Goal: Transaction & Acquisition: Purchase product/service

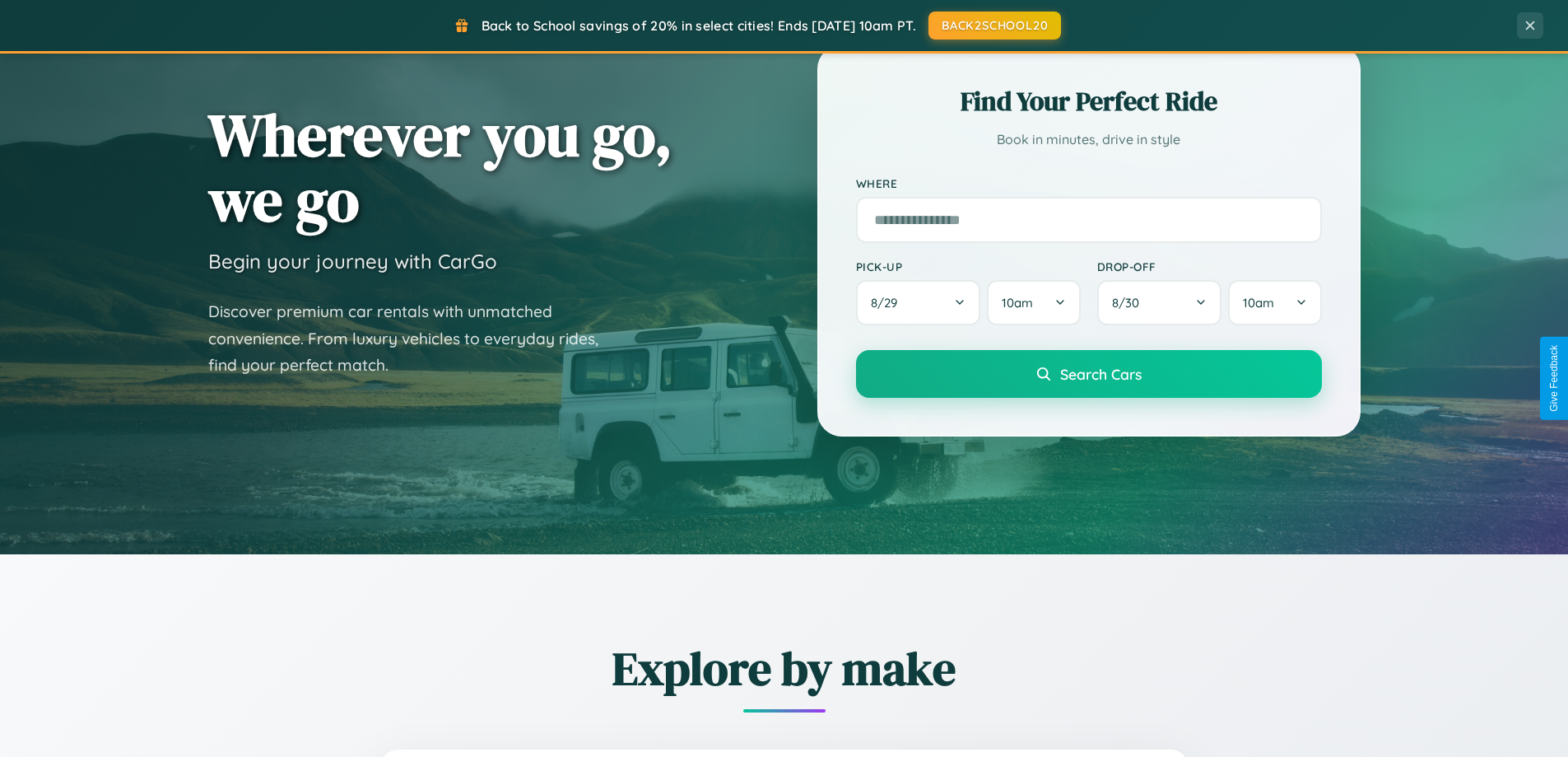
scroll to position [1133, 0]
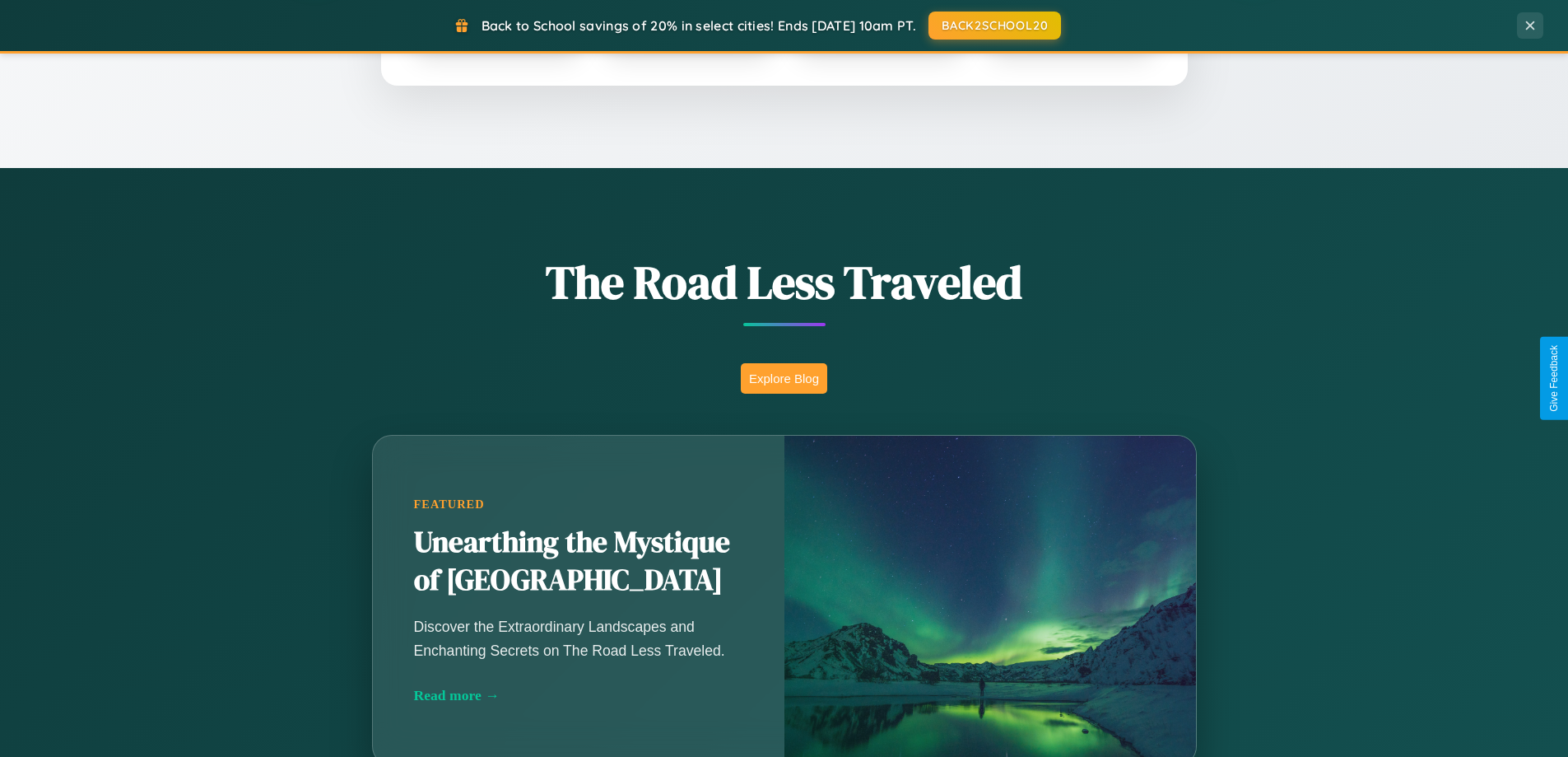
click at [783, 378] on button "Explore Blog" at bounding box center [784, 378] width 87 height 30
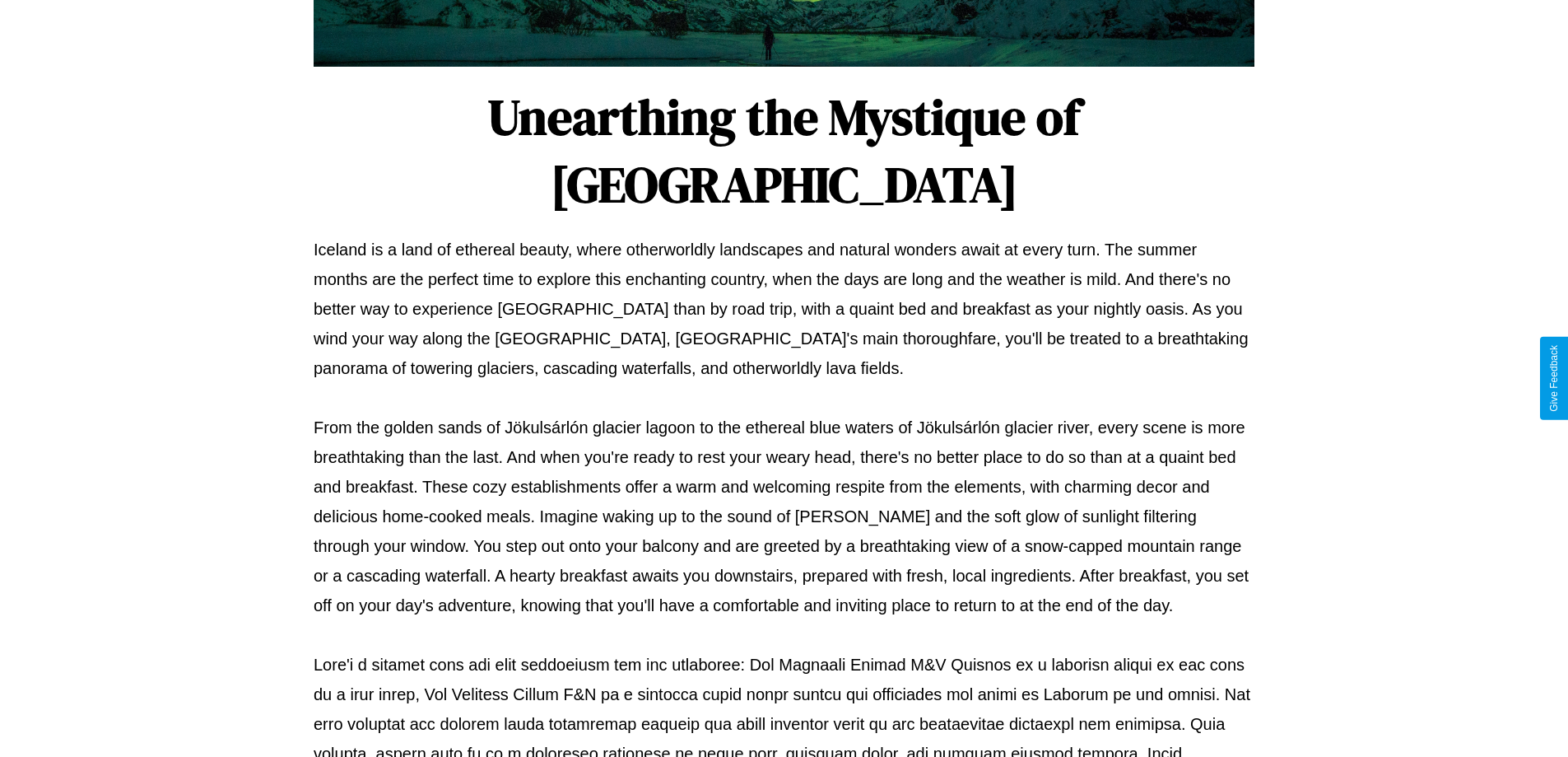
scroll to position [533, 0]
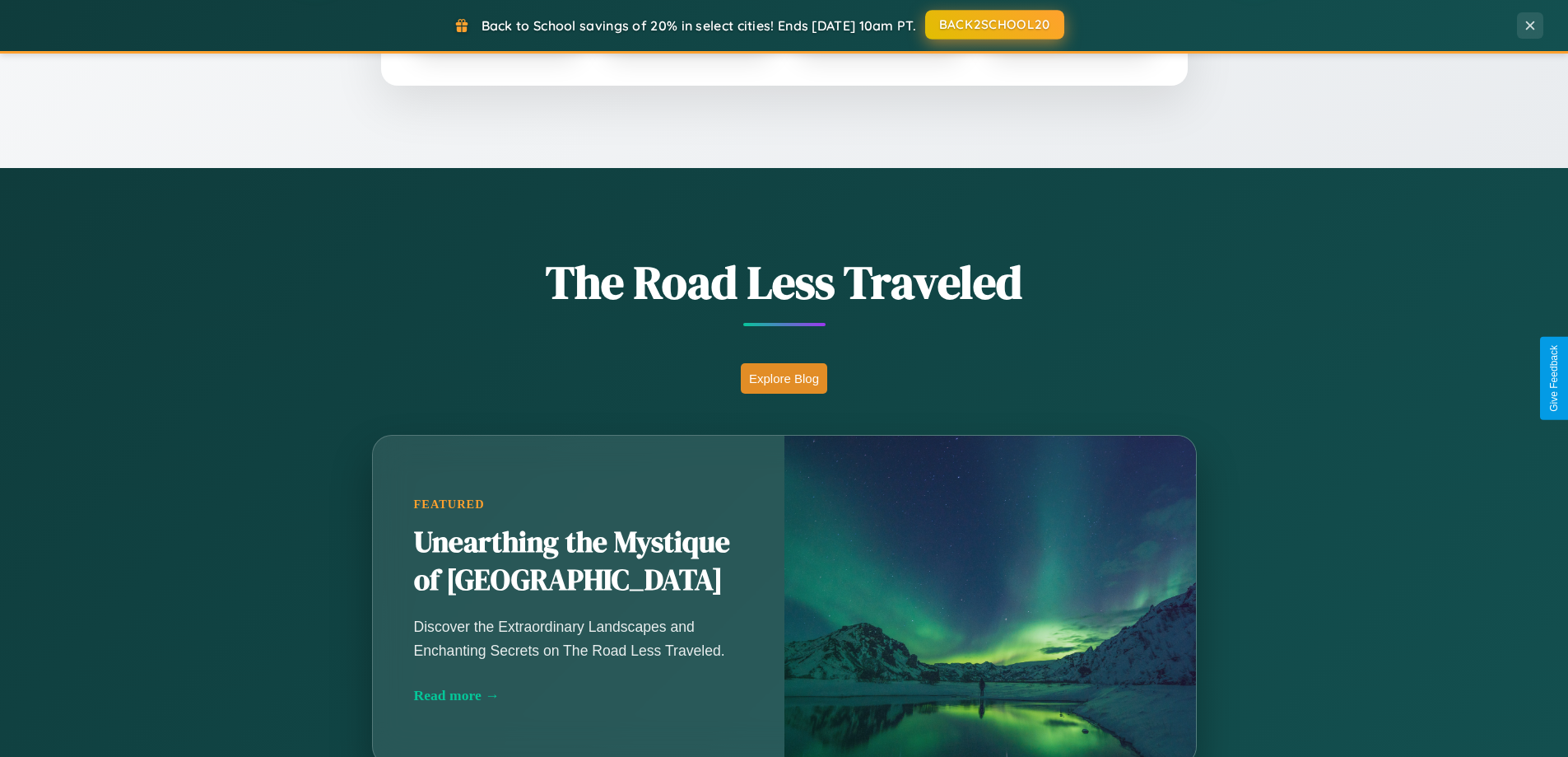
click at [993, 26] on button "BACK2SCHOOL20" at bounding box center [994, 24] width 139 height 29
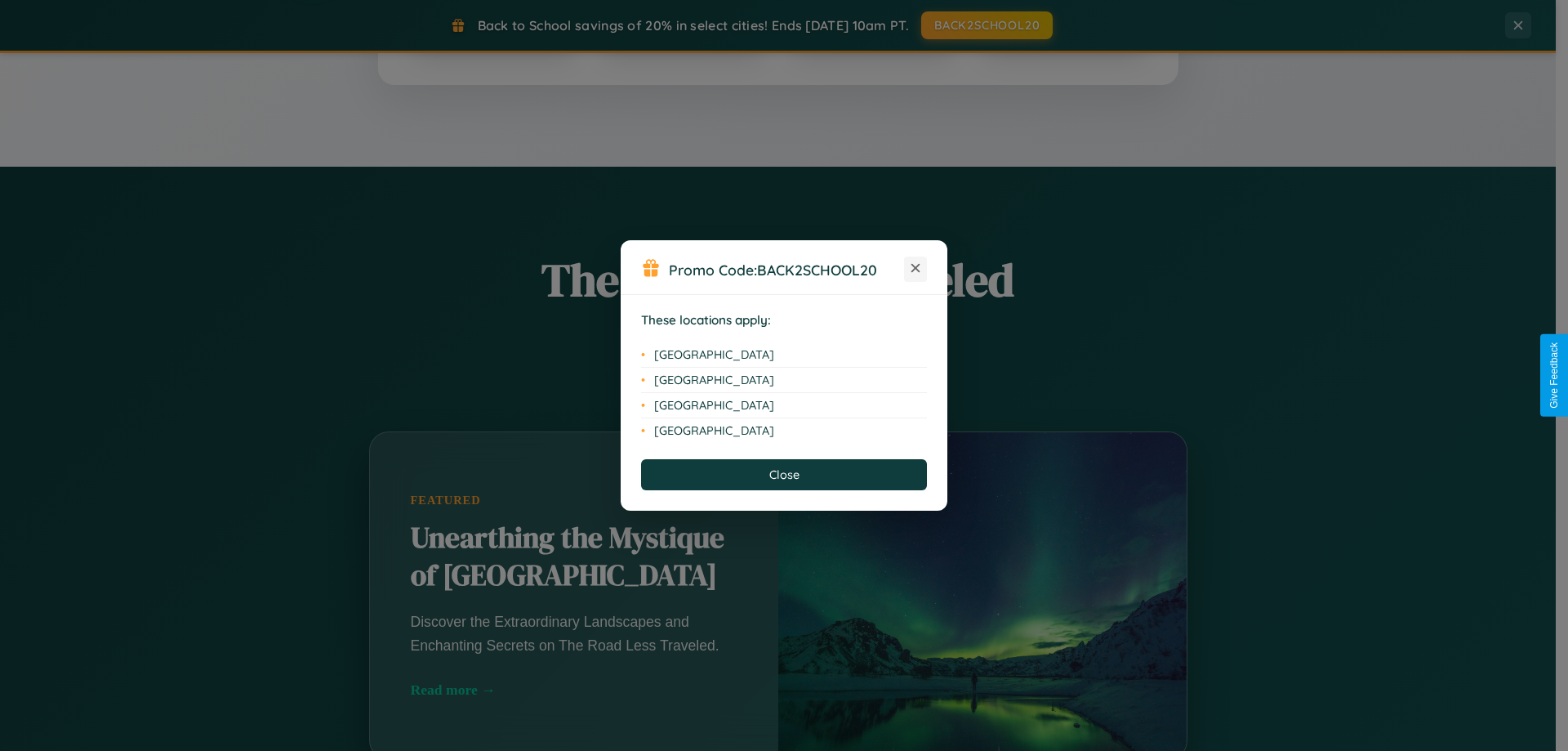
click at [915, 269] on icon at bounding box center [916, 268] width 9 height 9
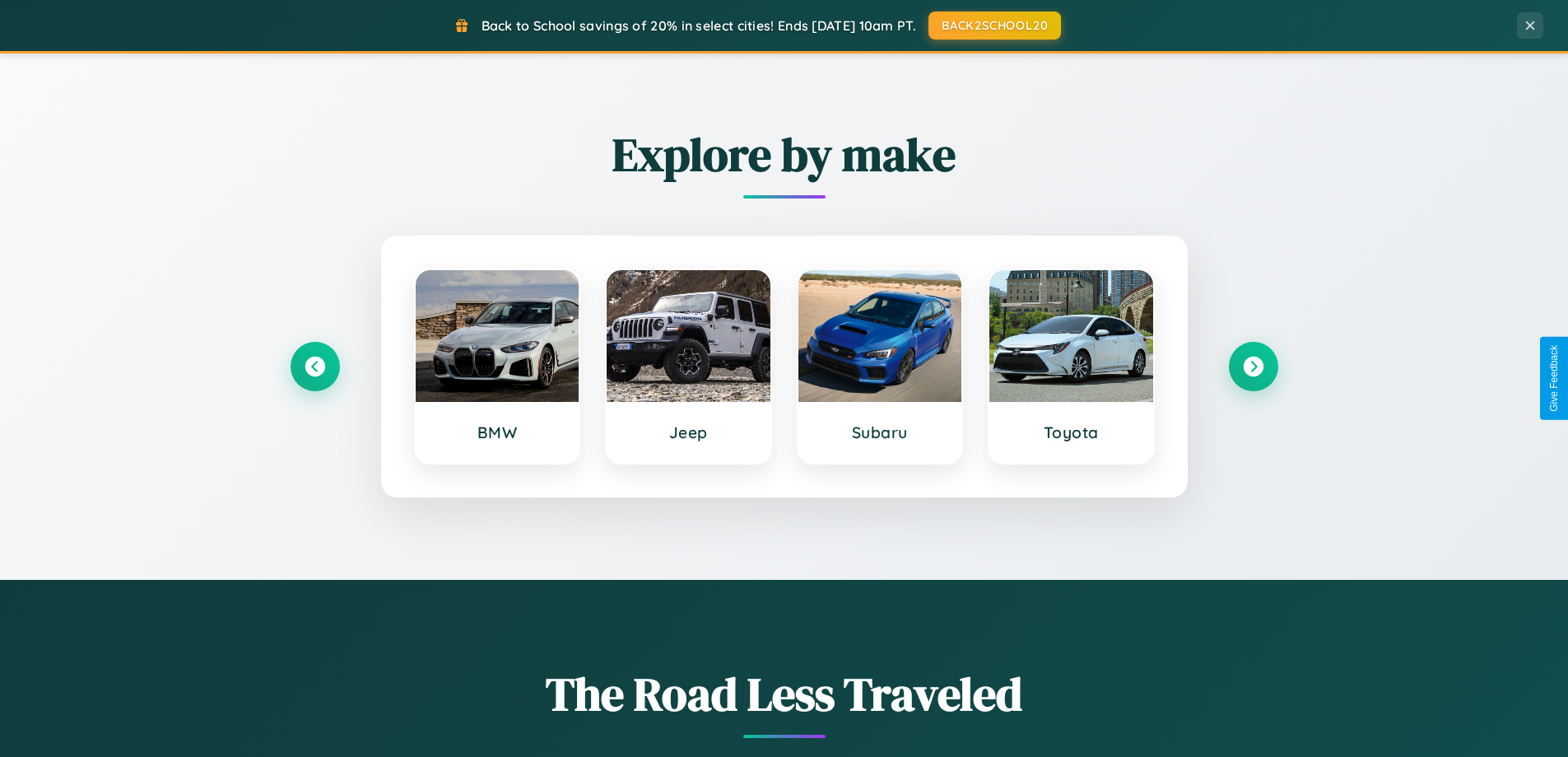
scroll to position [710, 0]
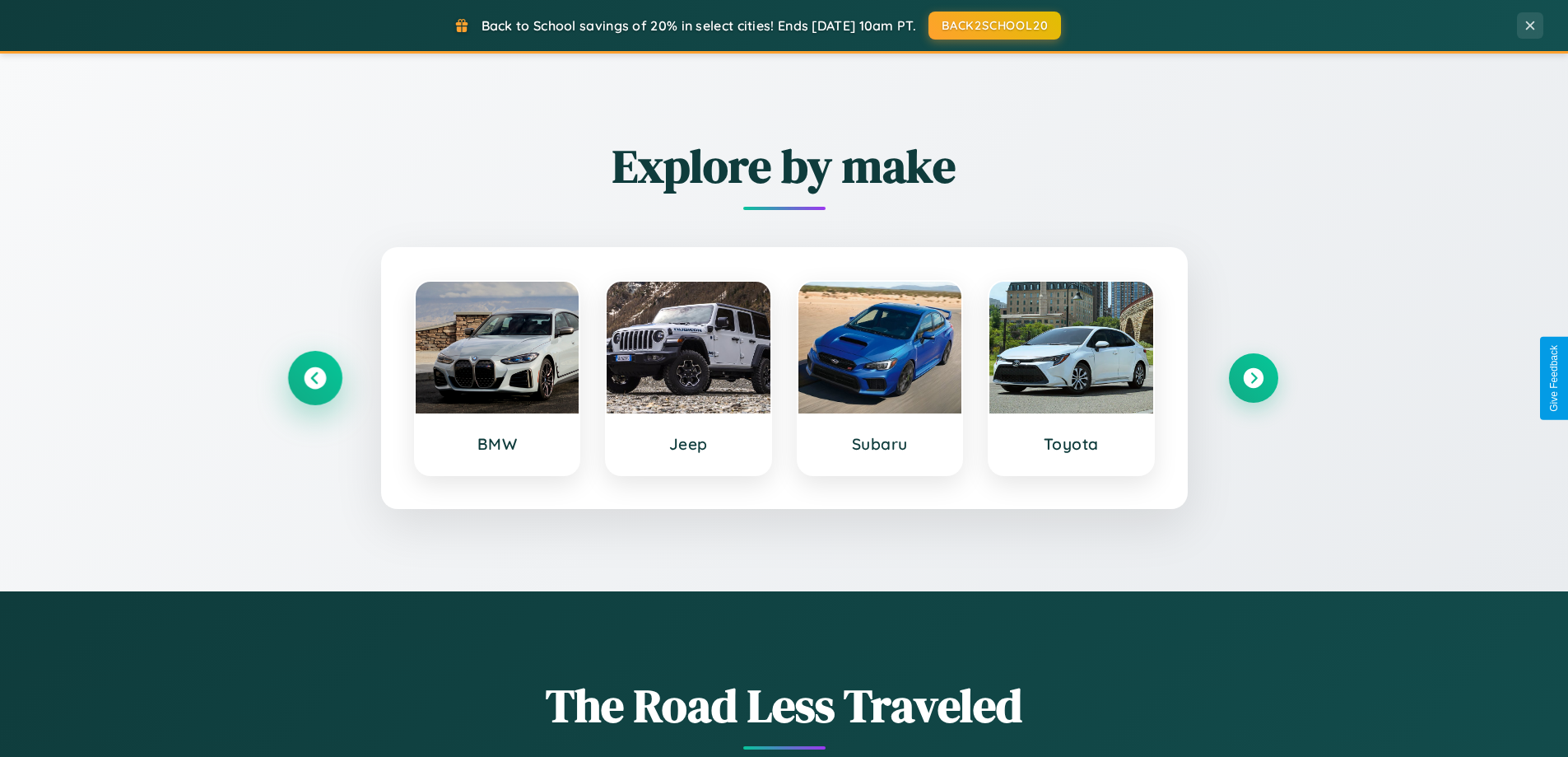
click at [314, 378] on icon at bounding box center [314, 378] width 22 height 22
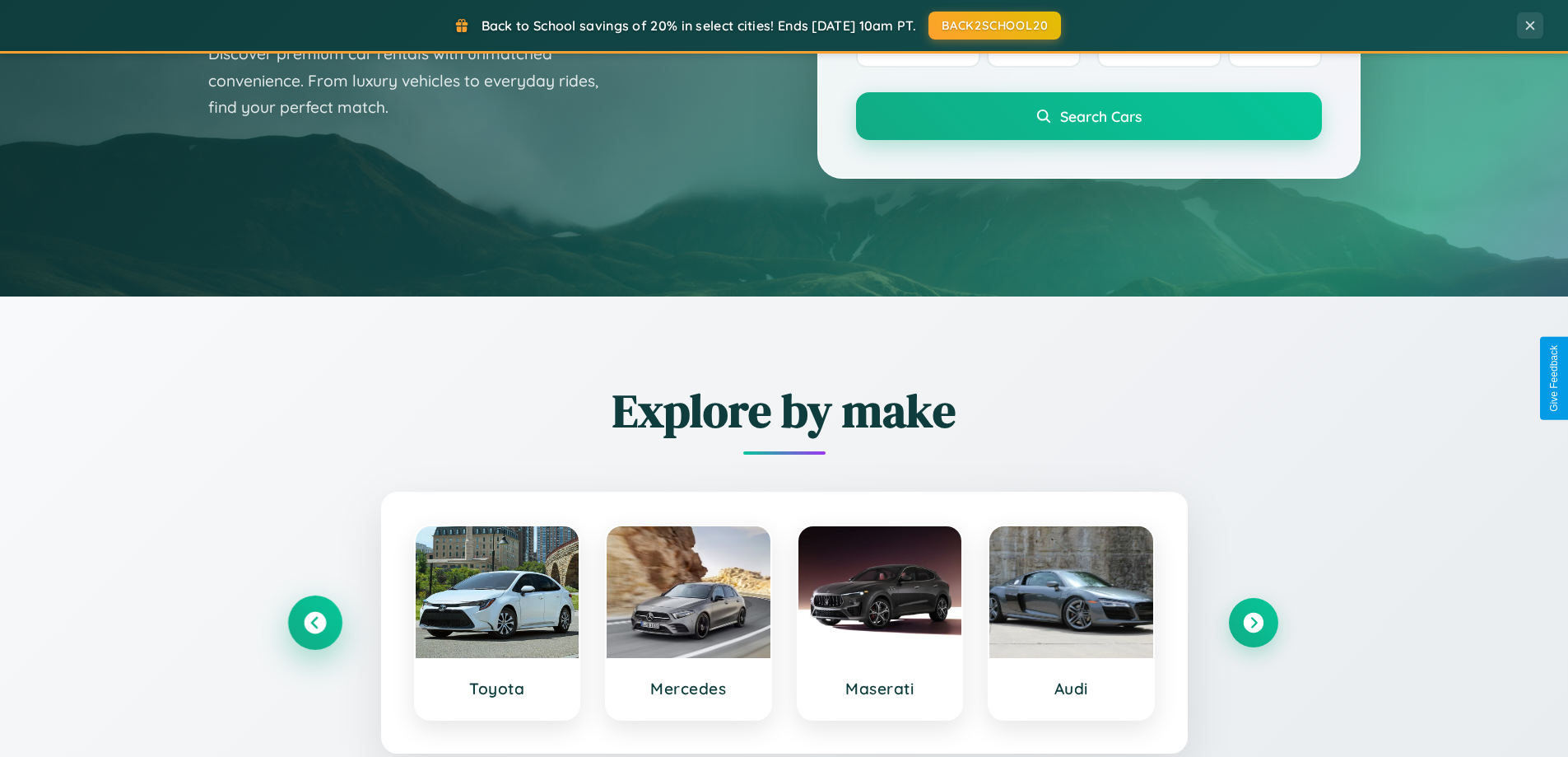
scroll to position [49, 0]
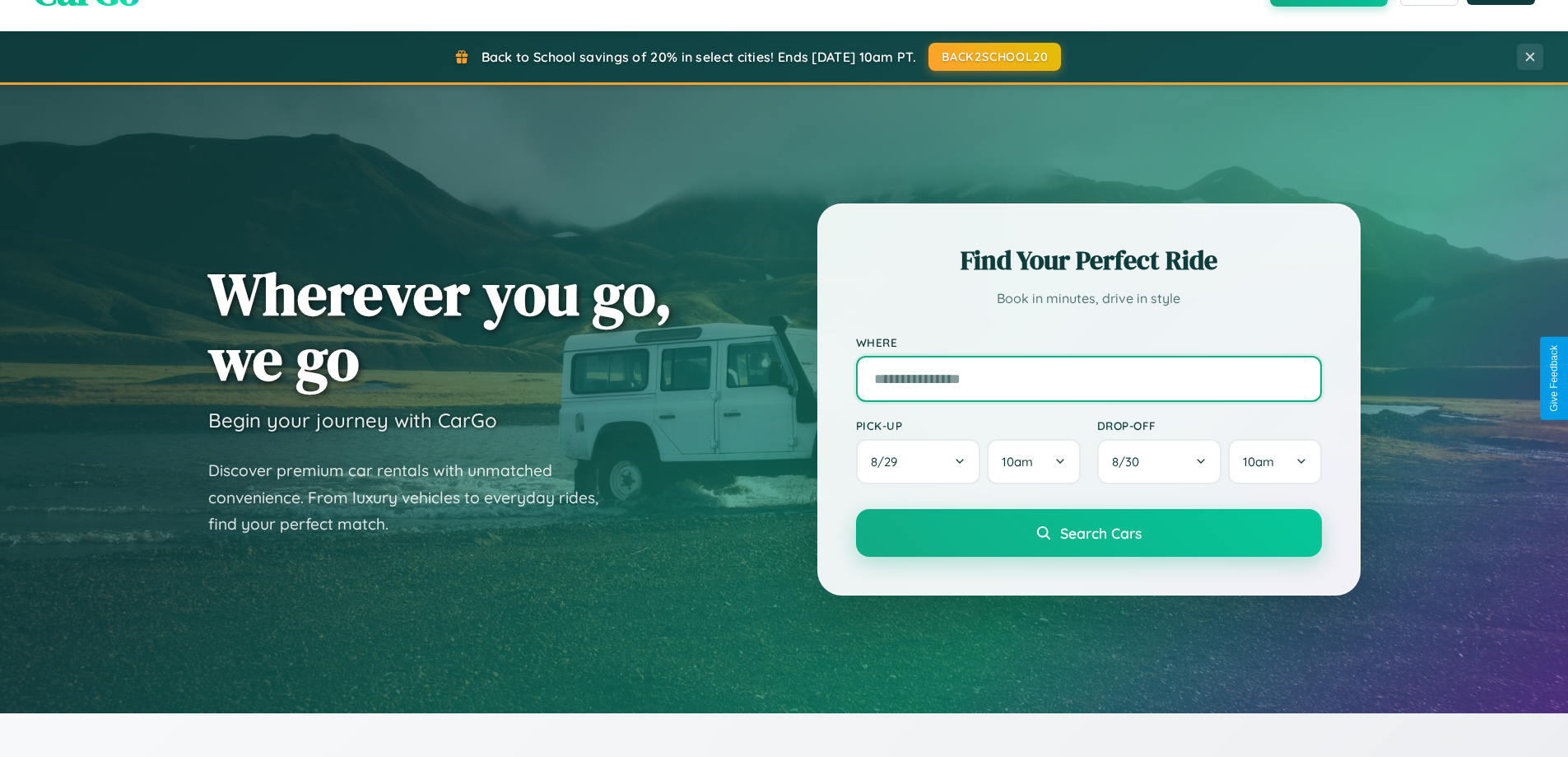
click at [1088, 378] on input "text" at bounding box center [1088, 379] width 465 height 46
type input "*****"
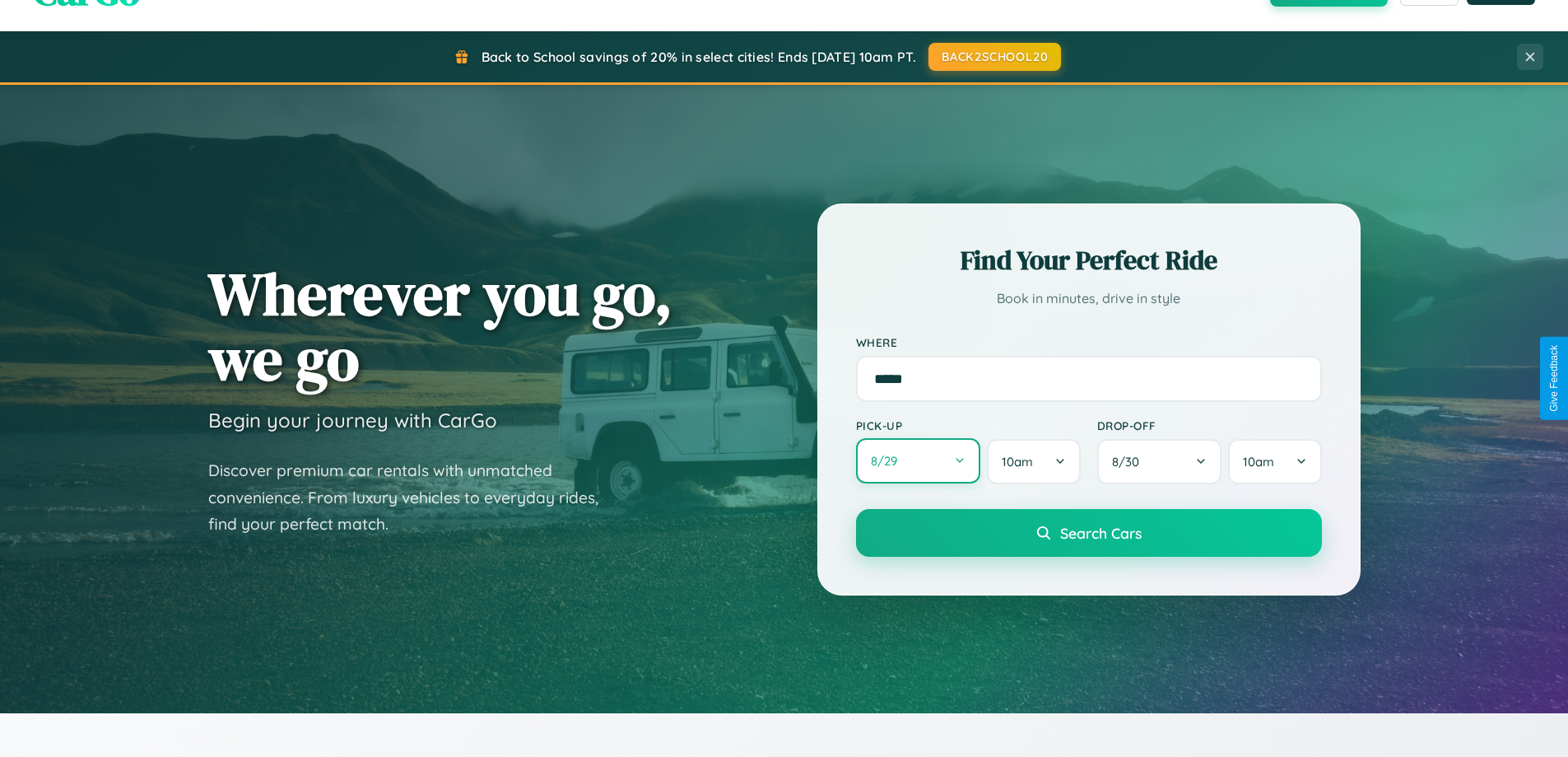
click at [918, 461] on button "8 / 29" at bounding box center [918, 460] width 125 height 45
select select "*"
select select "****"
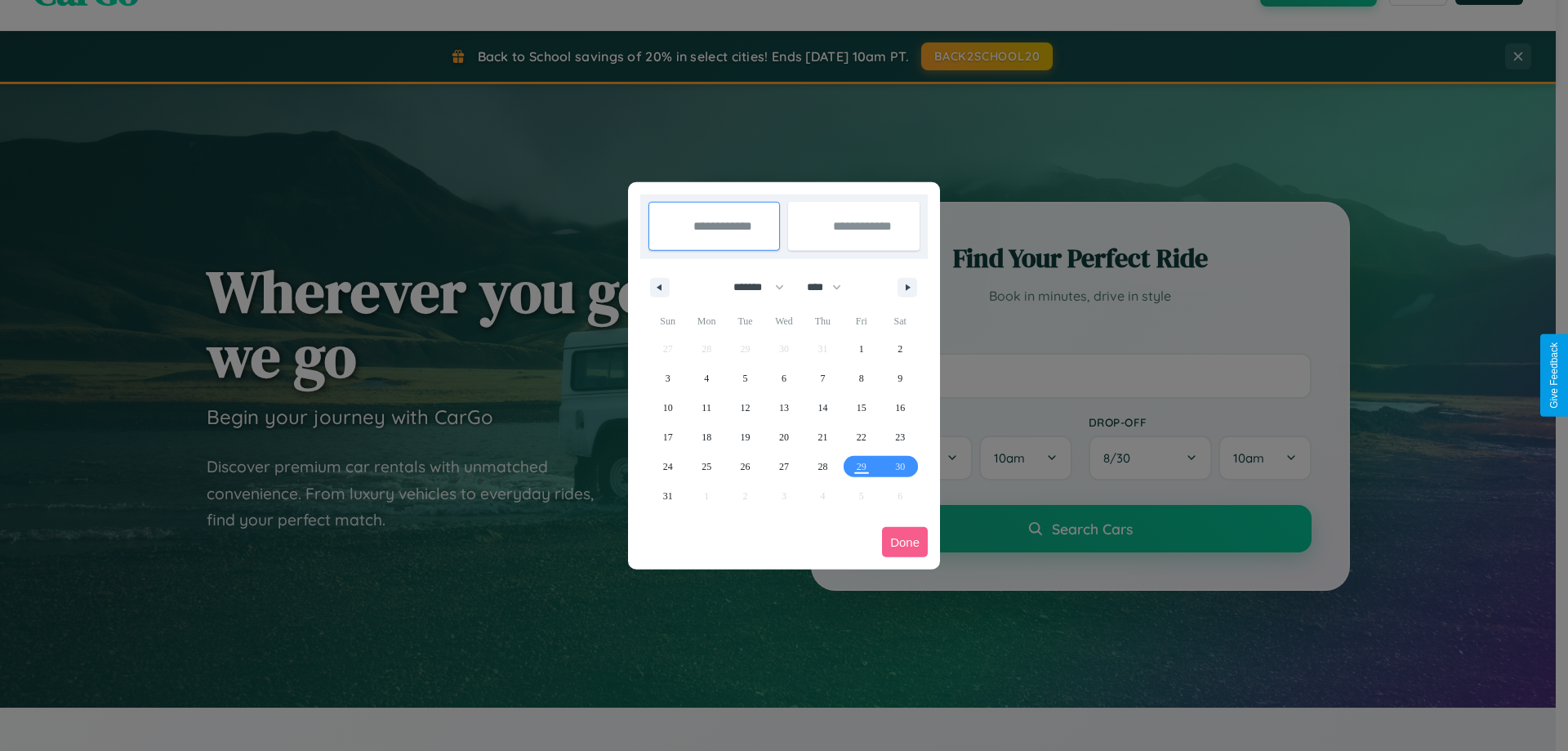
drag, startPoint x: 752, startPoint y: 286, endPoint x: 784, endPoint y: 328, distance: 52.8
click at [752, 286] on select "******* ******** ***** ***** *** **** **** ****** ********* ******* ******** **…" at bounding box center [755, 287] width 69 height 27
select select "*"
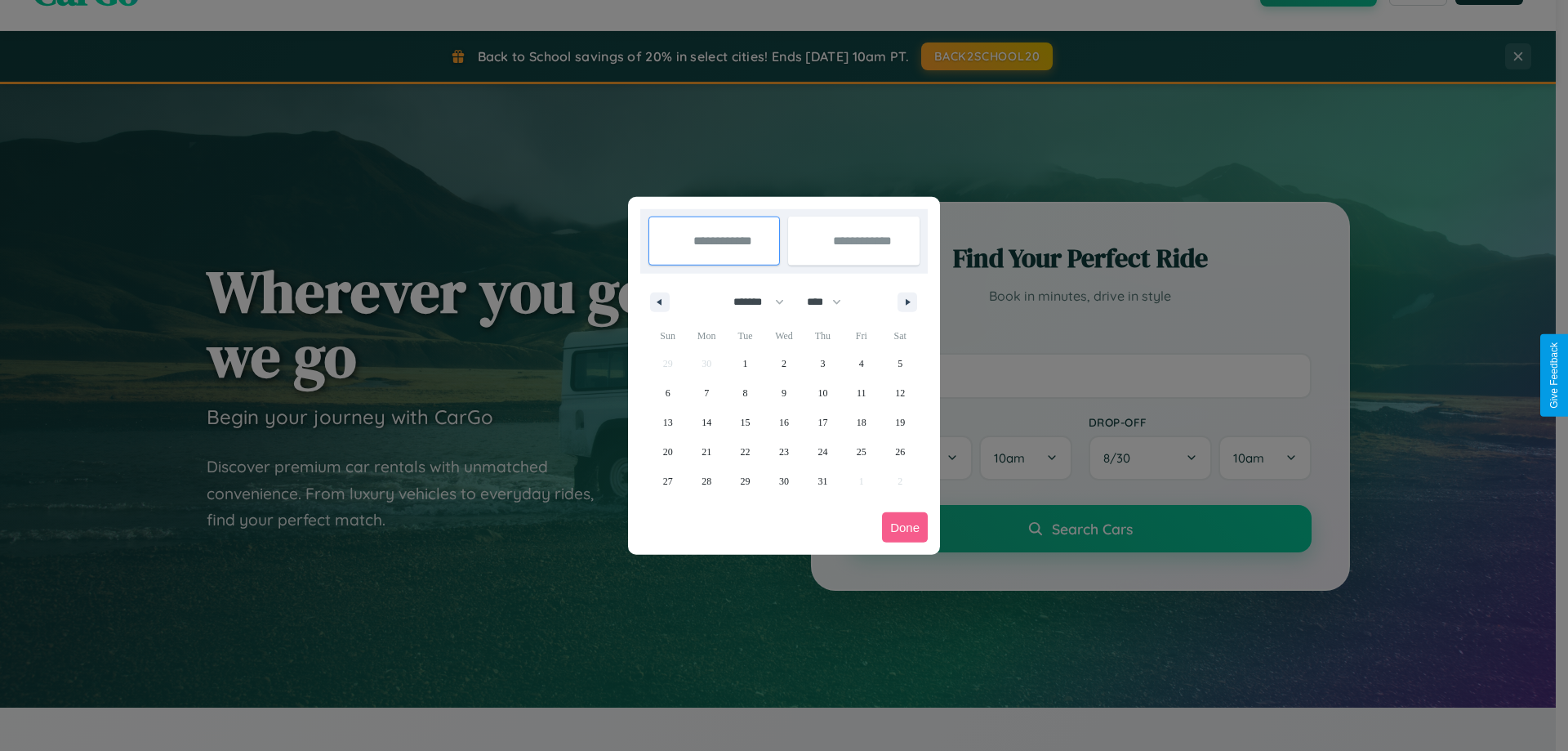
click at [832, 301] on select "**** **** **** **** **** **** **** **** **** **** **** **** **** **** **** ****…" at bounding box center [823, 301] width 49 height 27
select select "****"
click at [900, 422] on span "18" at bounding box center [900, 422] width 10 height 29
type input "**********"
click at [706, 451] on span "20" at bounding box center [706, 451] width 10 height 29
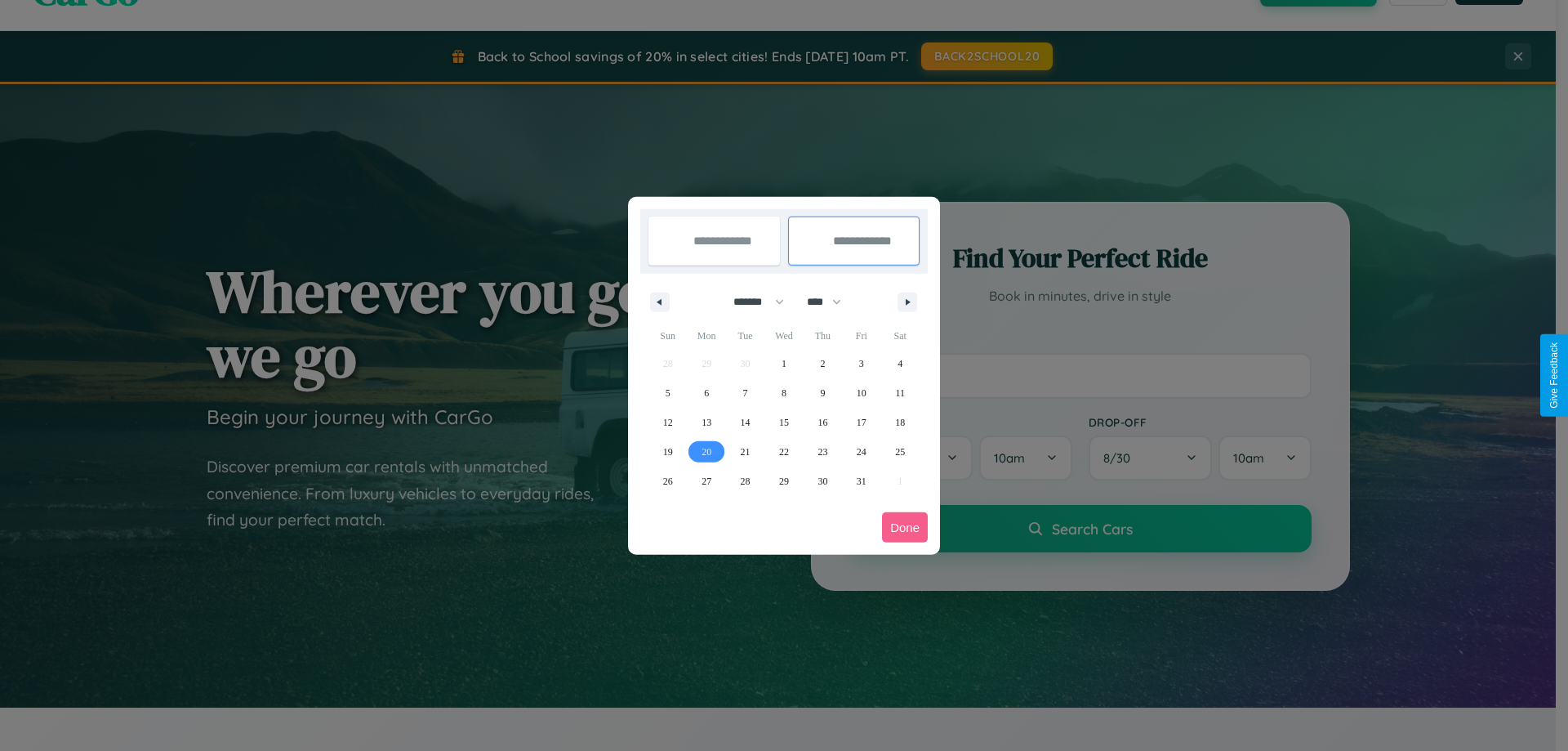
type input "**********"
click at [905, 527] on button "Done" at bounding box center [905, 527] width 46 height 30
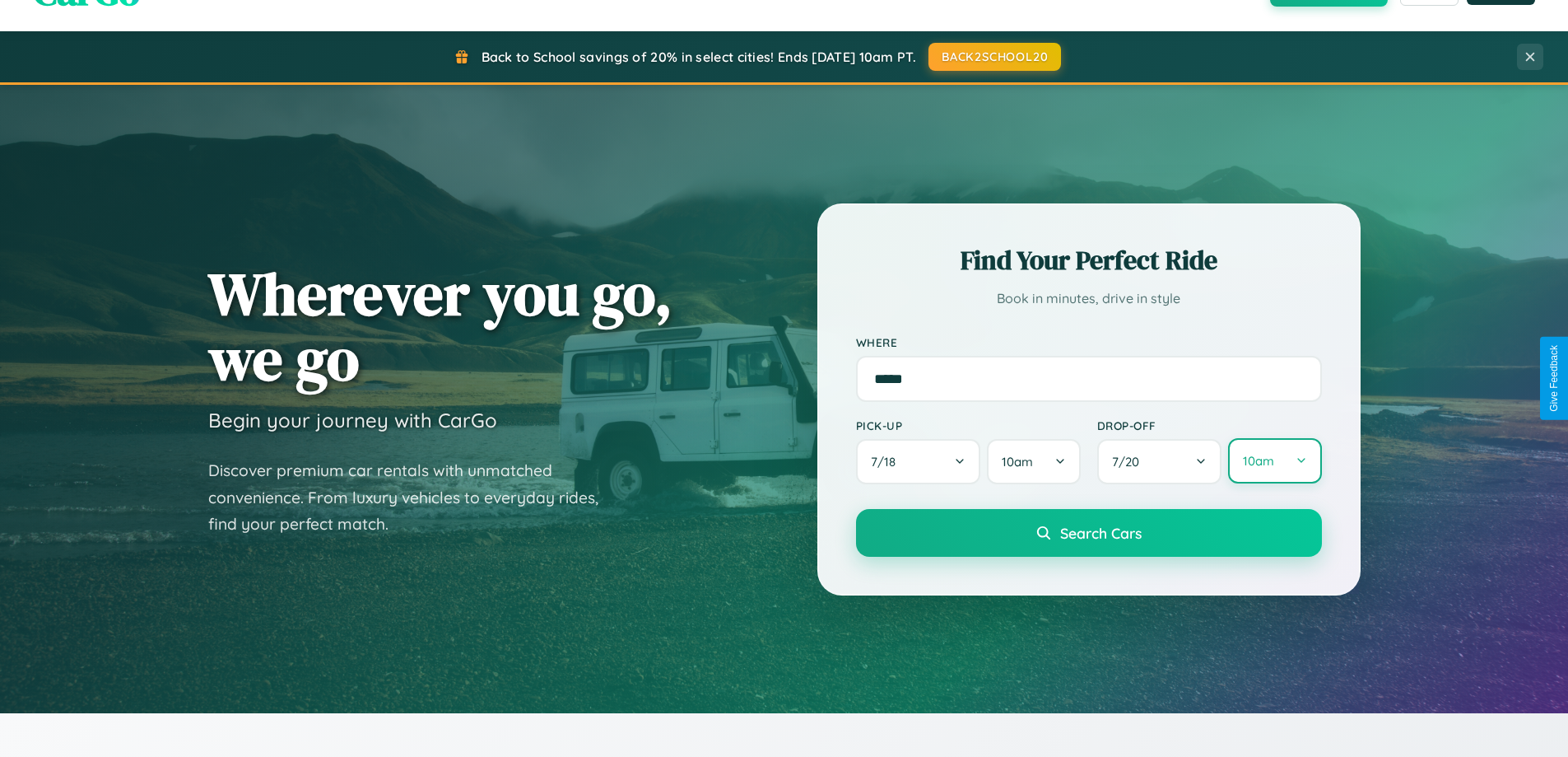
click at [1274, 461] on button "10am" at bounding box center [1273, 460] width 93 height 45
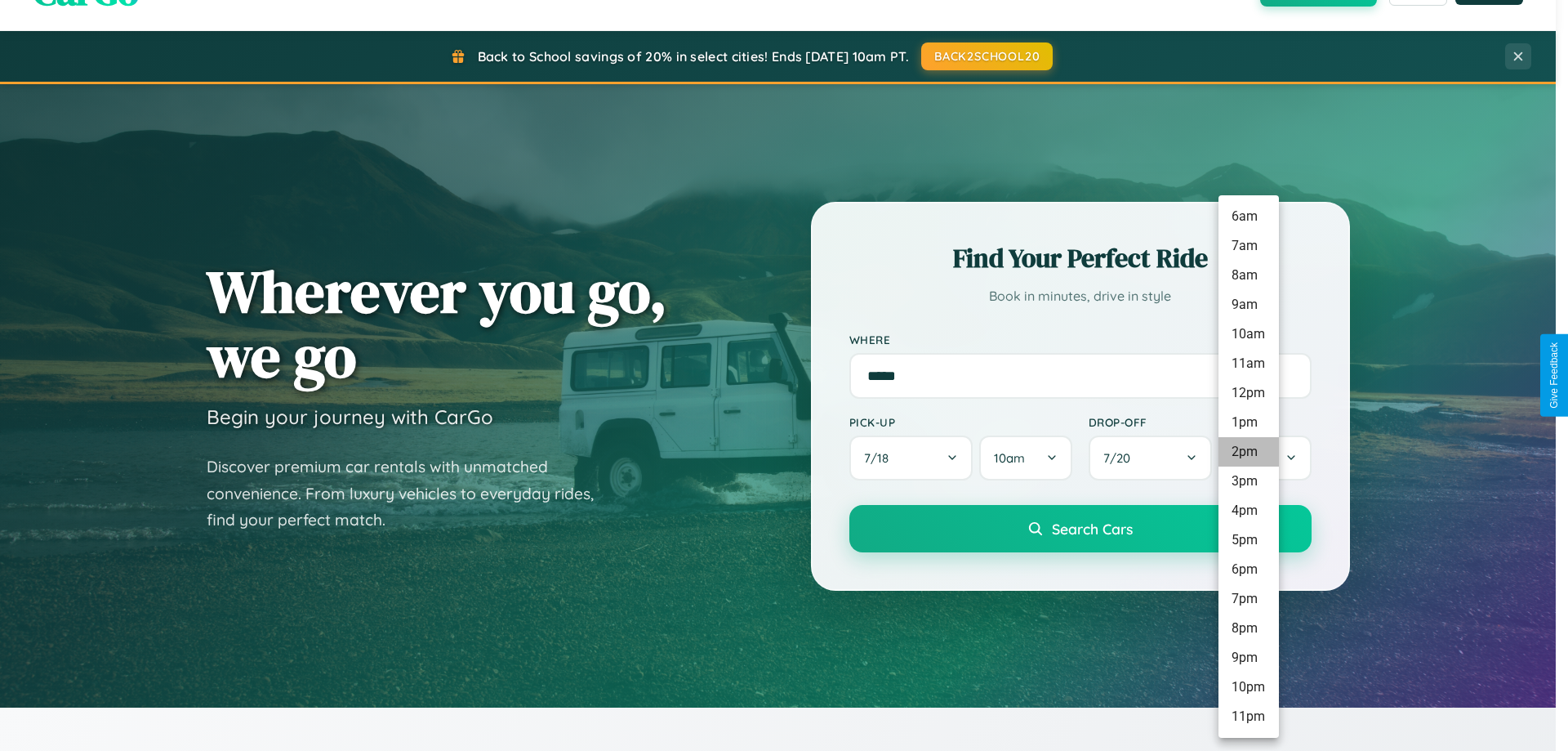
click at [1248, 451] on li "2pm" at bounding box center [1248, 451] width 61 height 29
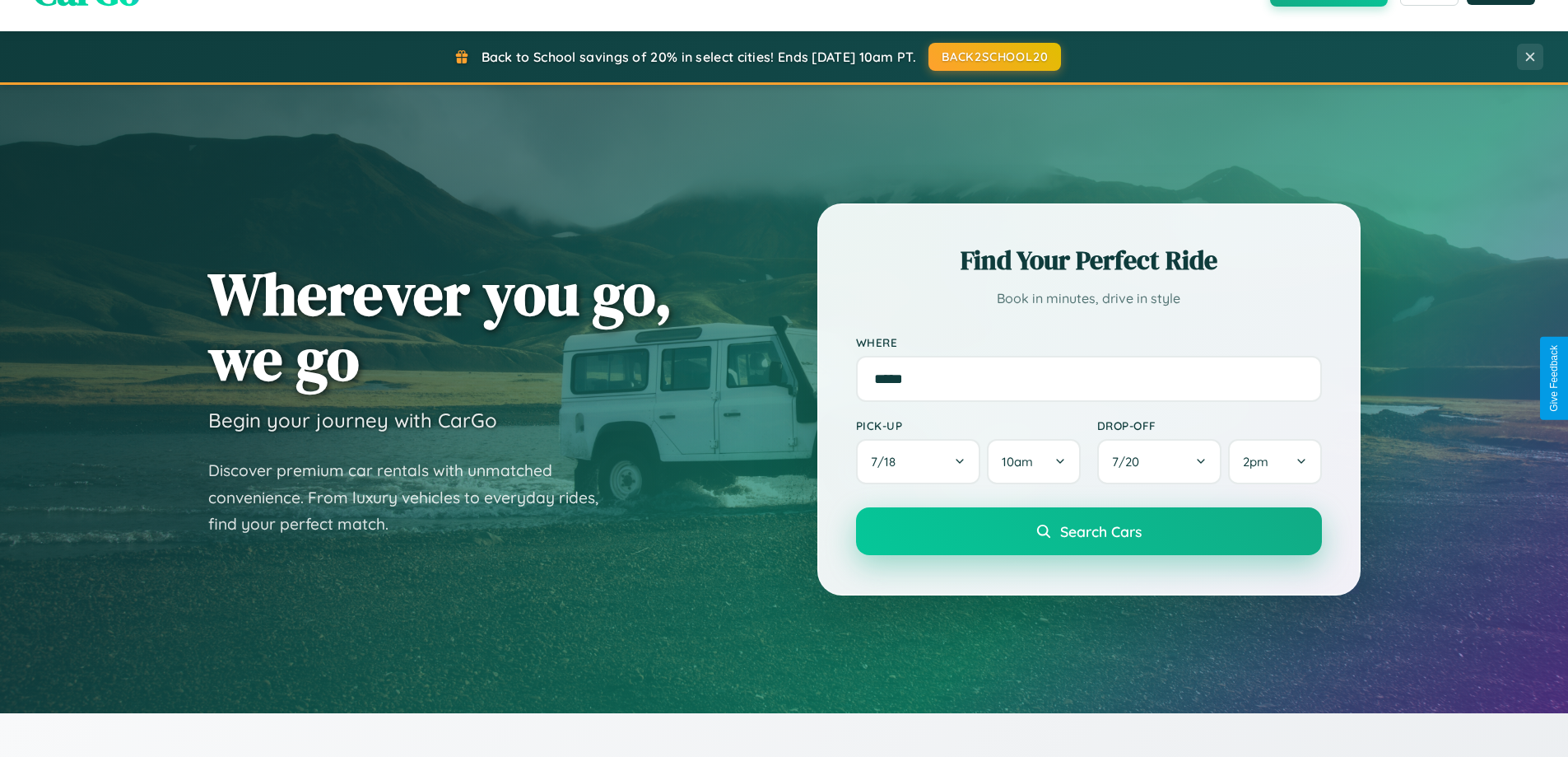
click at [1088, 533] on span "Search Cars" at bounding box center [1101, 531] width 81 height 18
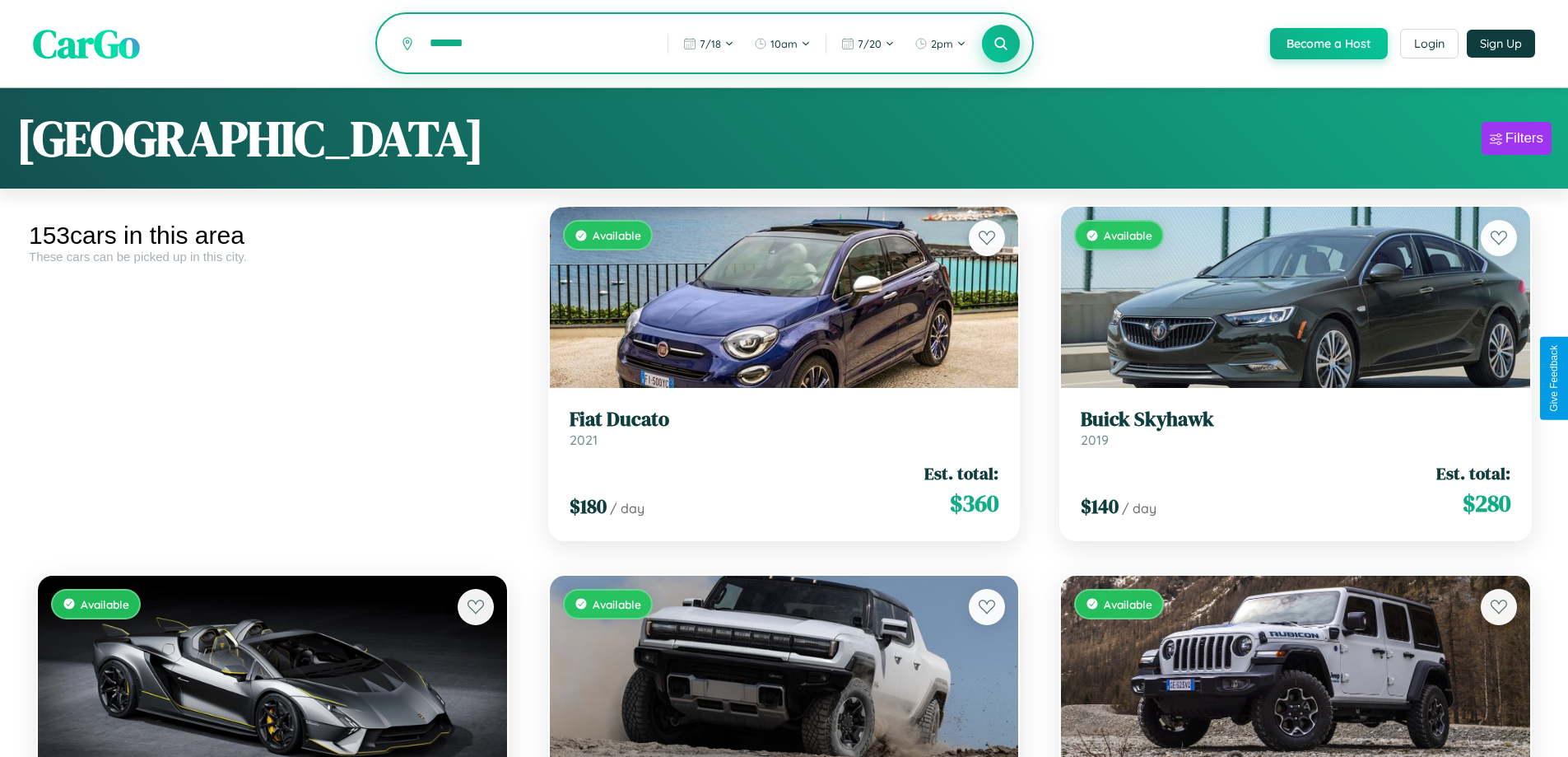
type input "*******"
click at [1000, 44] on icon at bounding box center [1001, 43] width 16 height 16
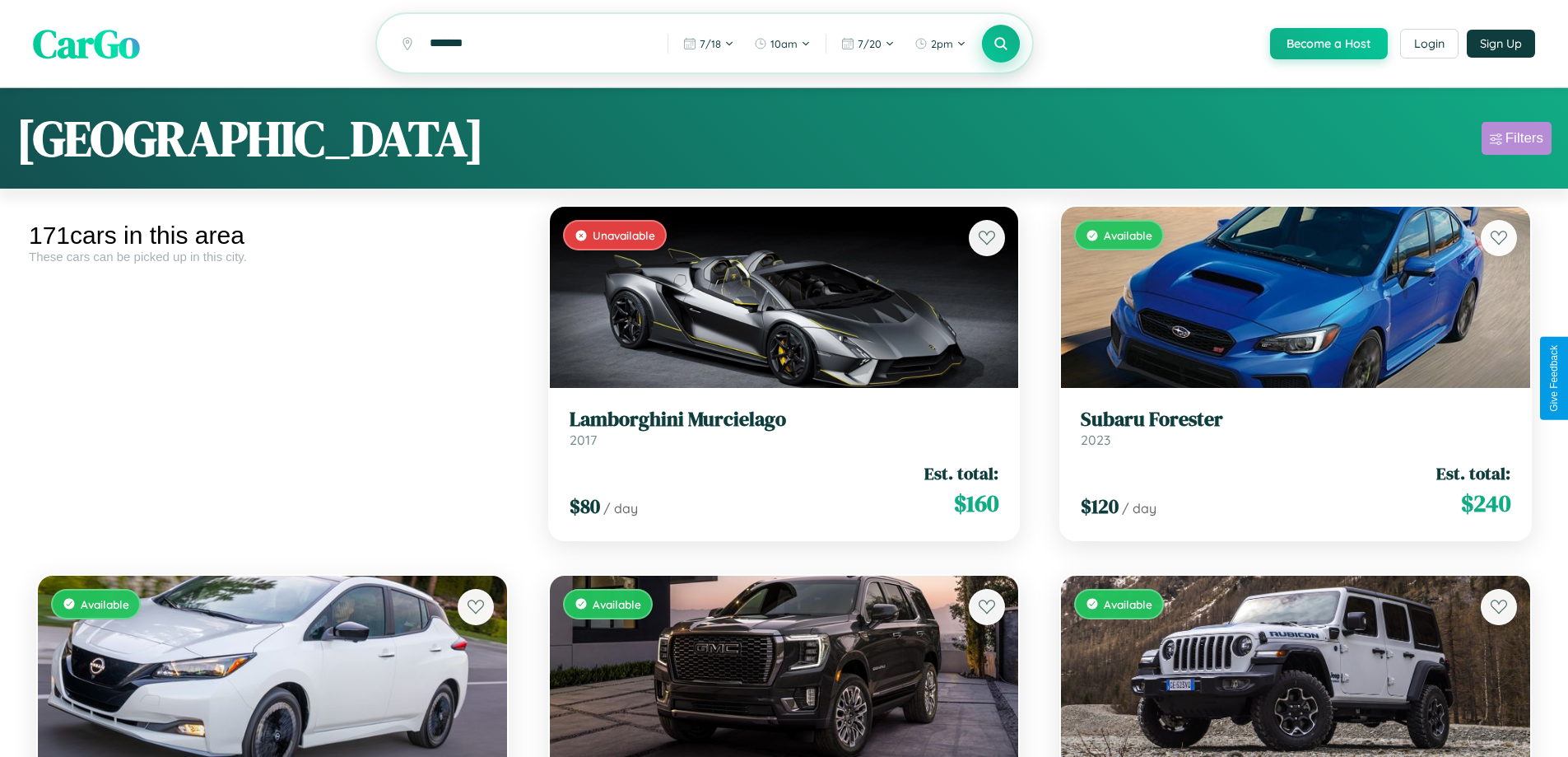
click at [1516, 141] on div "Filters" at bounding box center [1524, 138] width 38 height 17
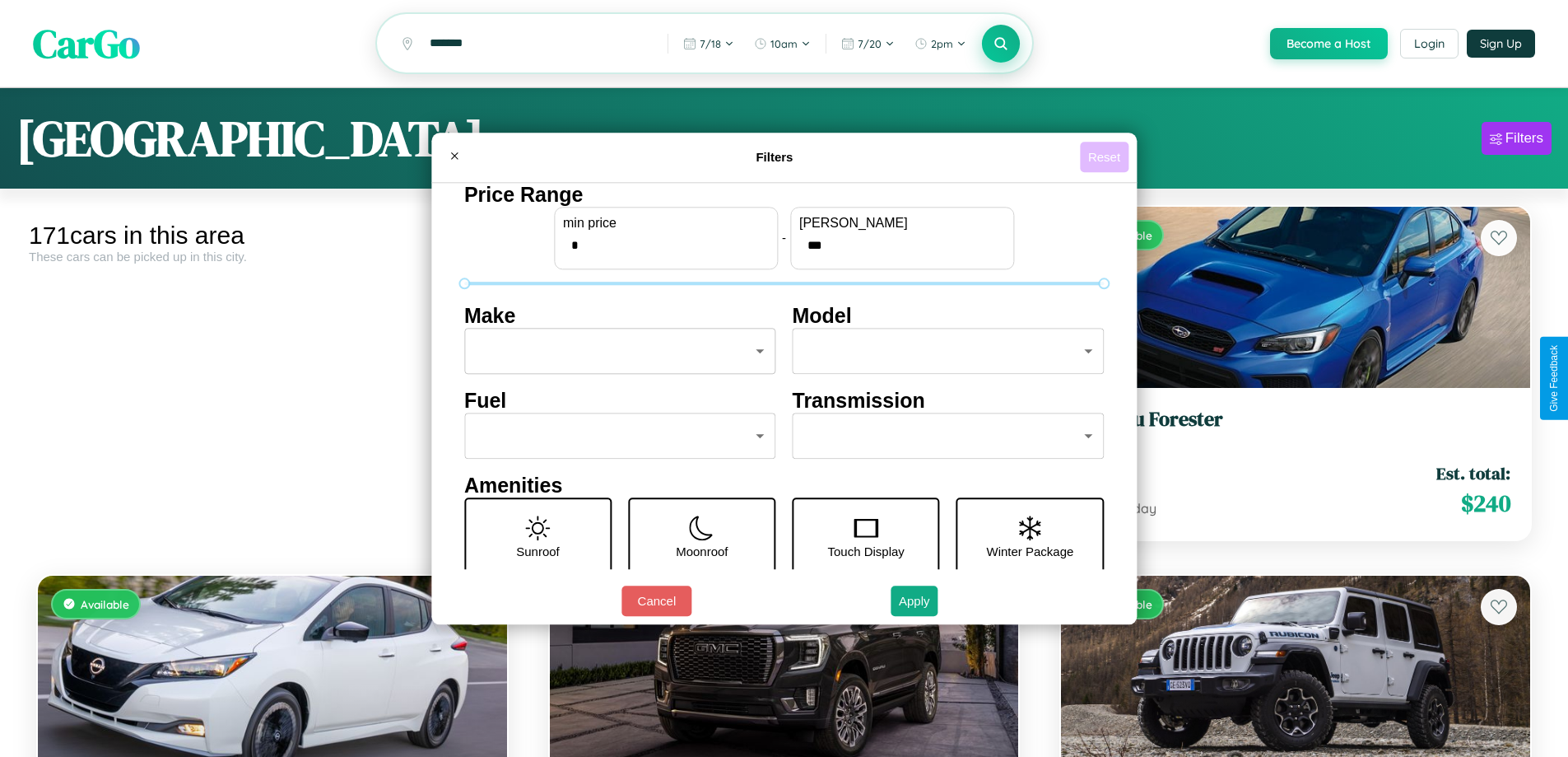
click at [1106, 157] on button "Reset" at bounding box center [1103, 157] width 49 height 30
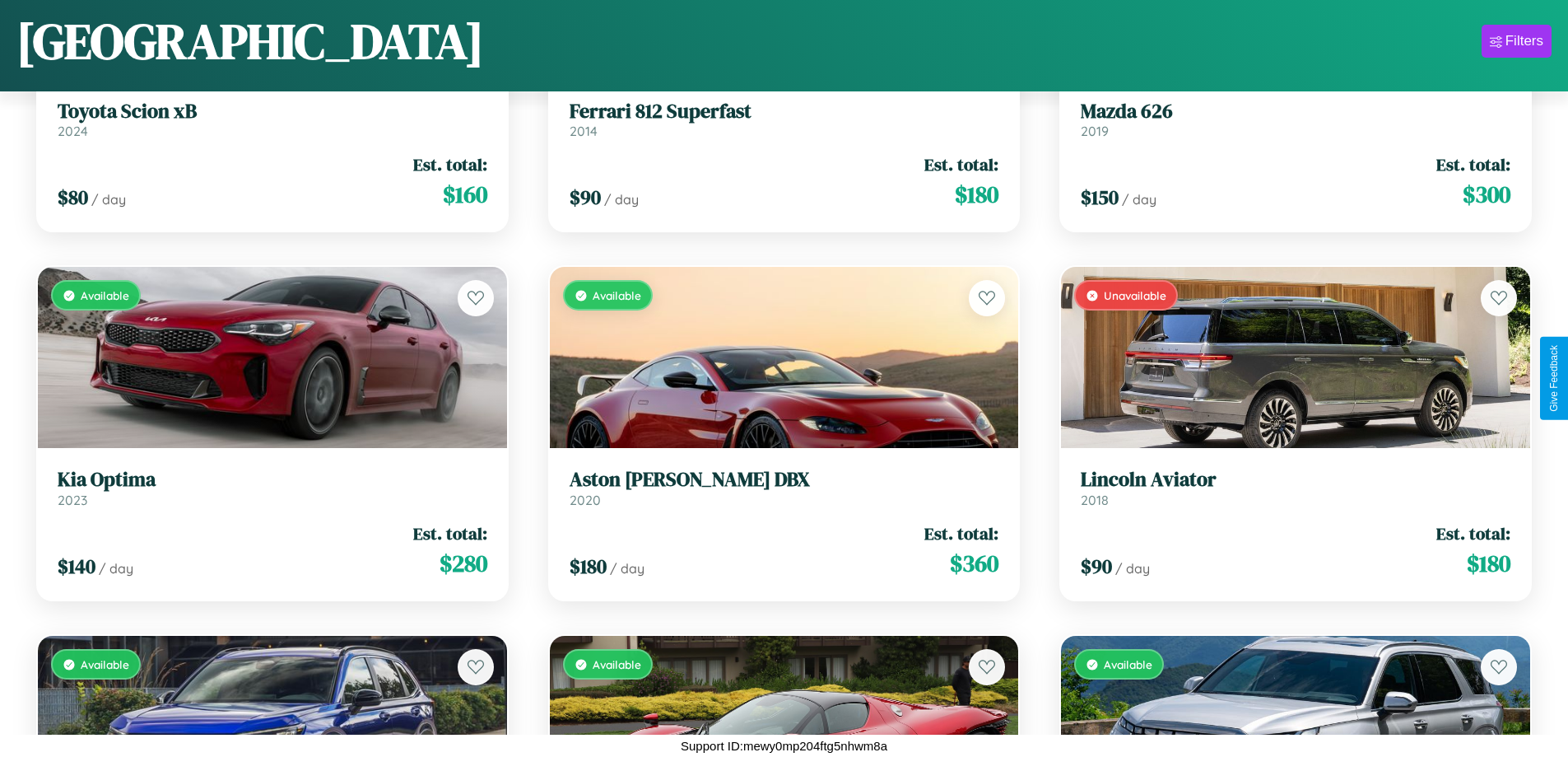
scroll to position [4656, 0]
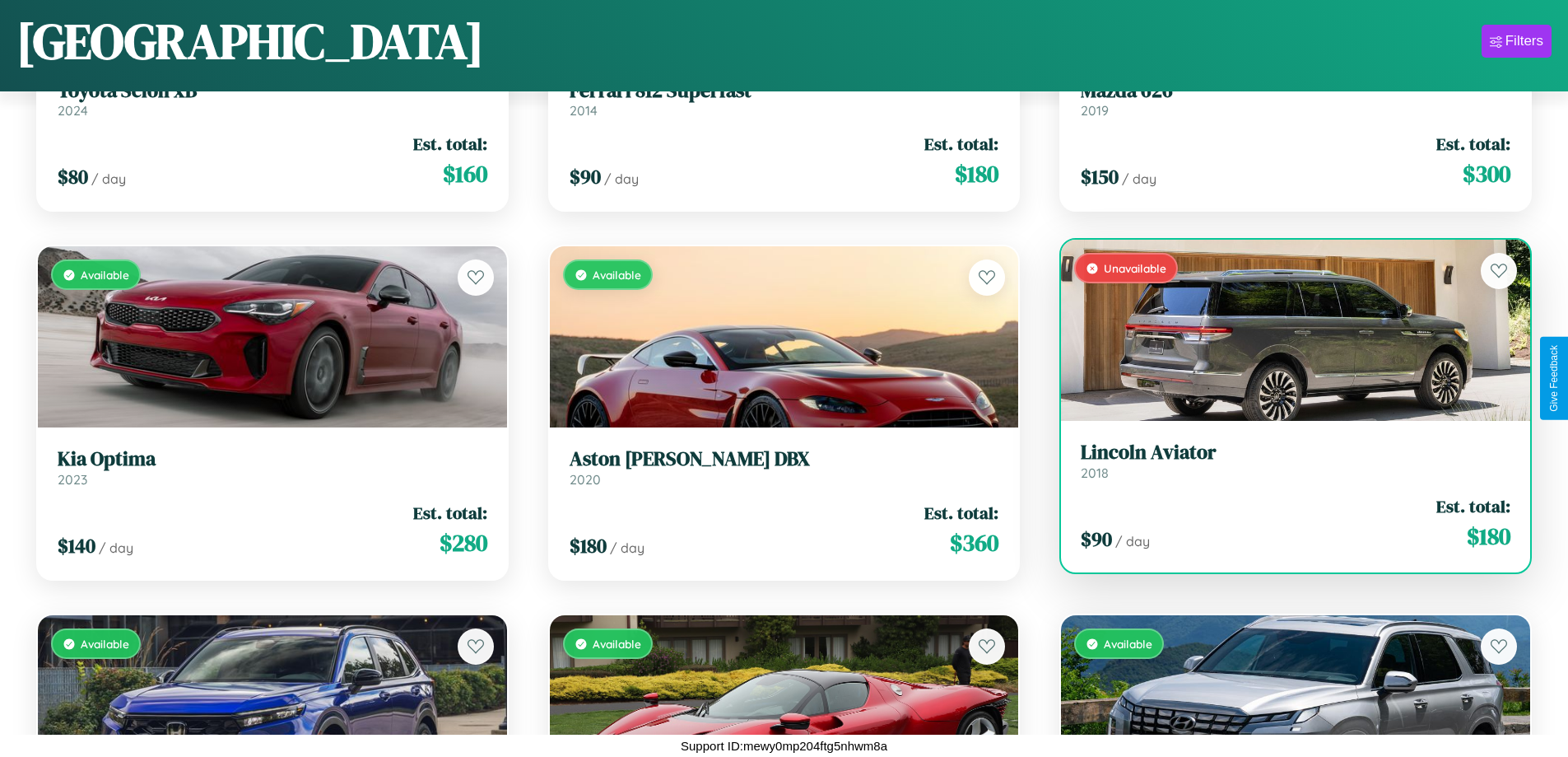
click at [1285, 460] on h3 "Lincoln Aviator" at bounding box center [1295, 452] width 429 height 24
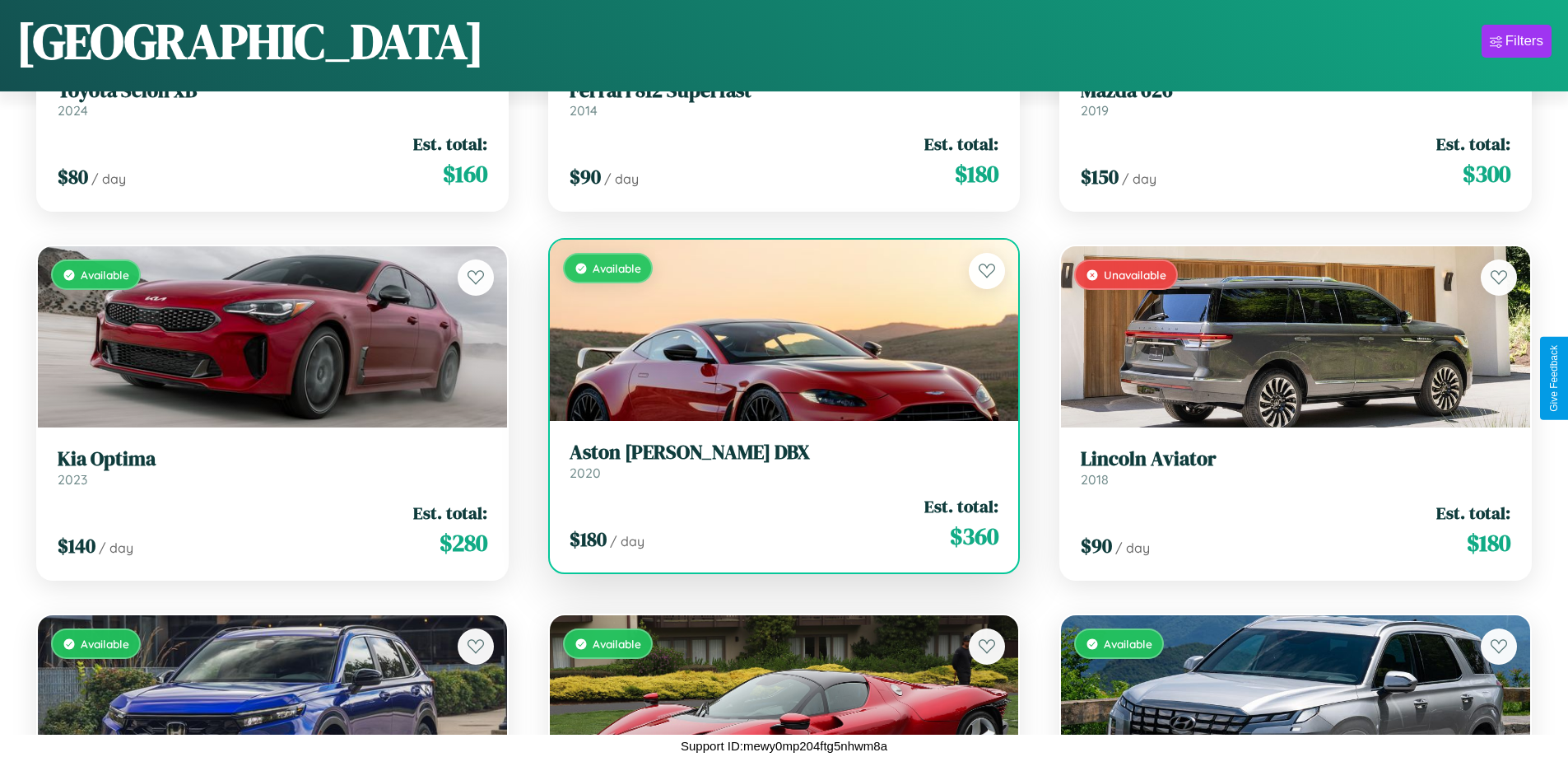
scroll to position [2074, 0]
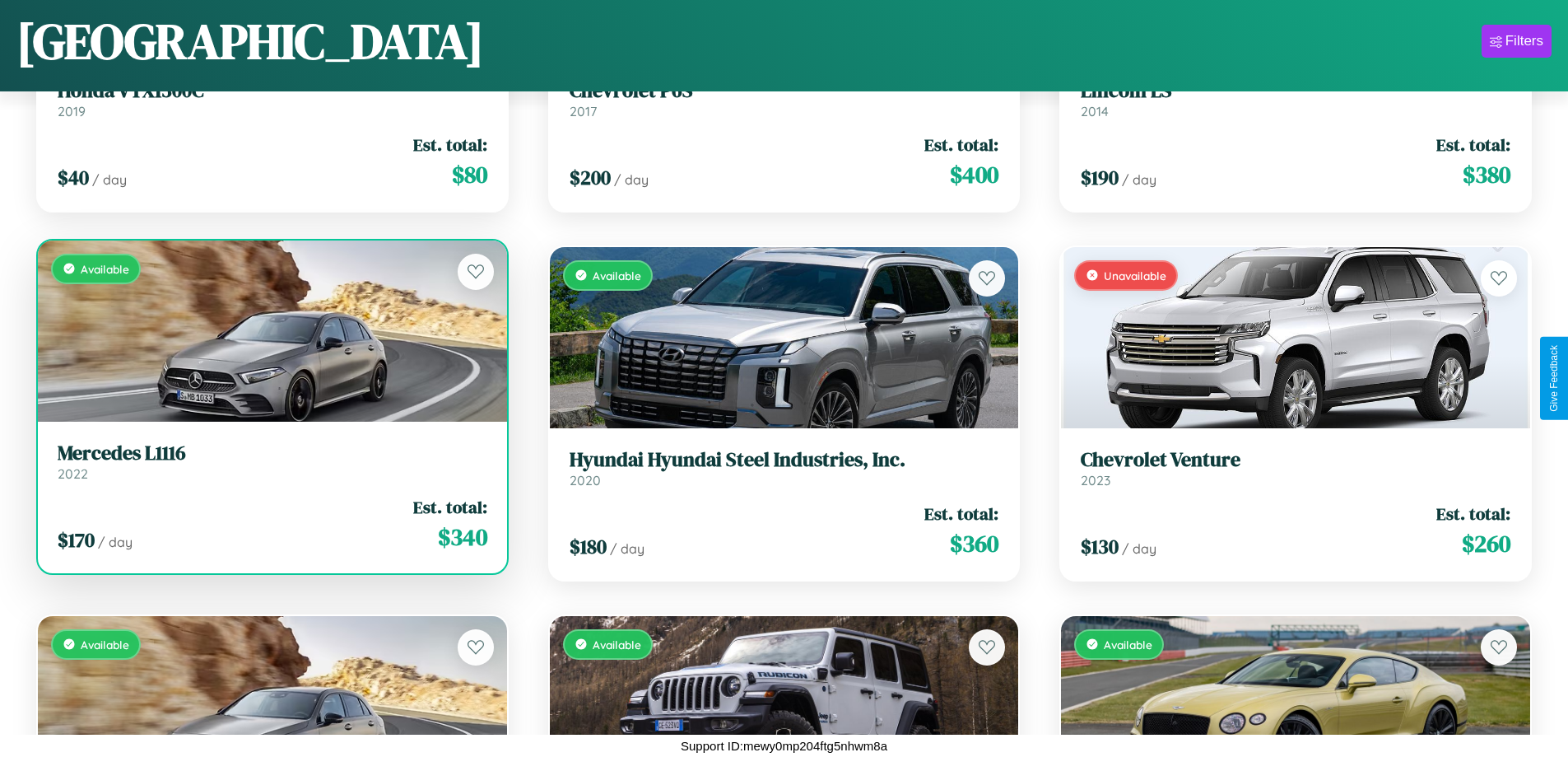
click at [270, 461] on h3 "Mercedes L1116" at bounding box center [272, 452] width 429 height 24
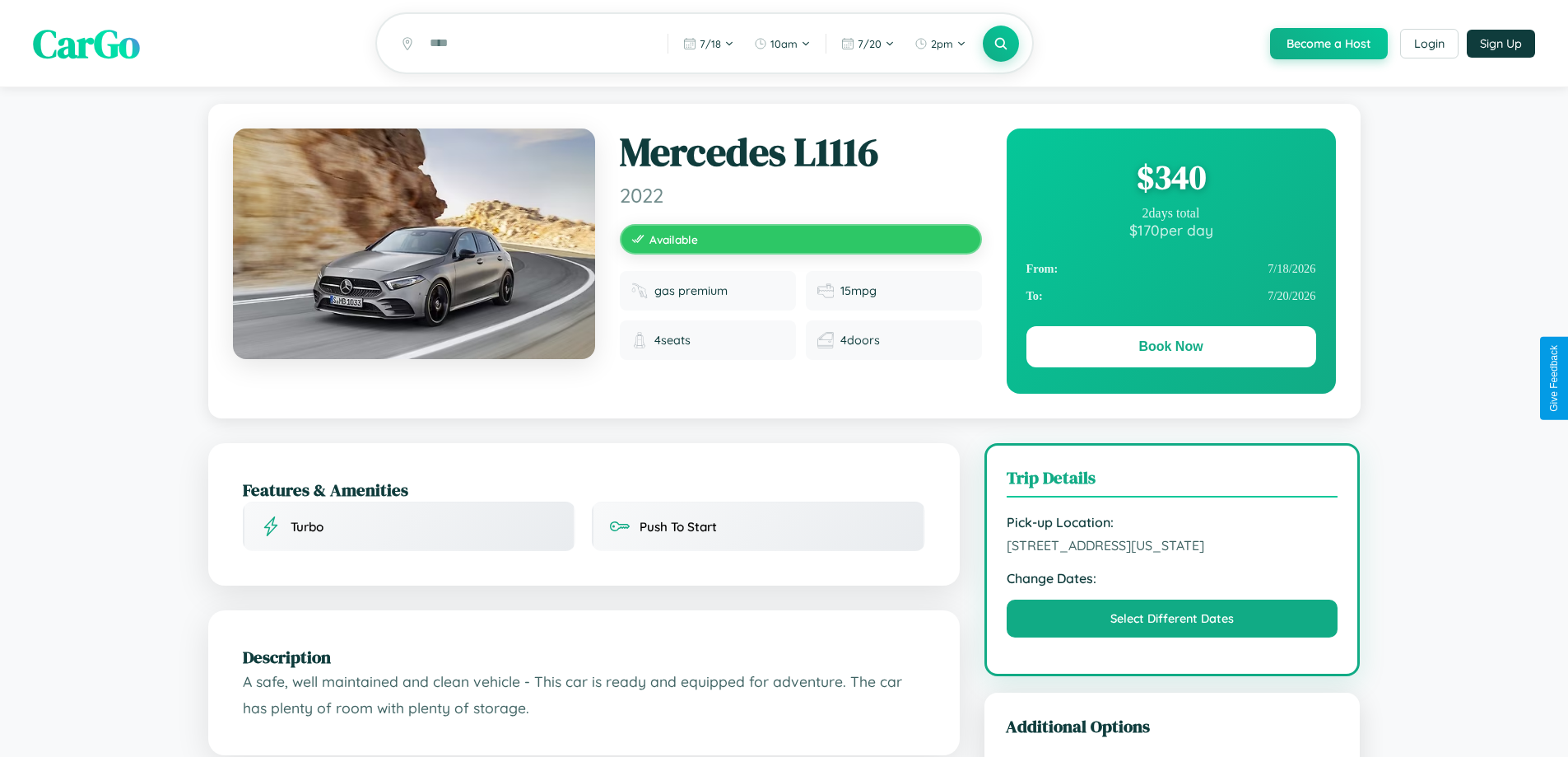
click at [1170, 180] on div "$ 340" at bounding box center [1171, 177] width 289 height 44
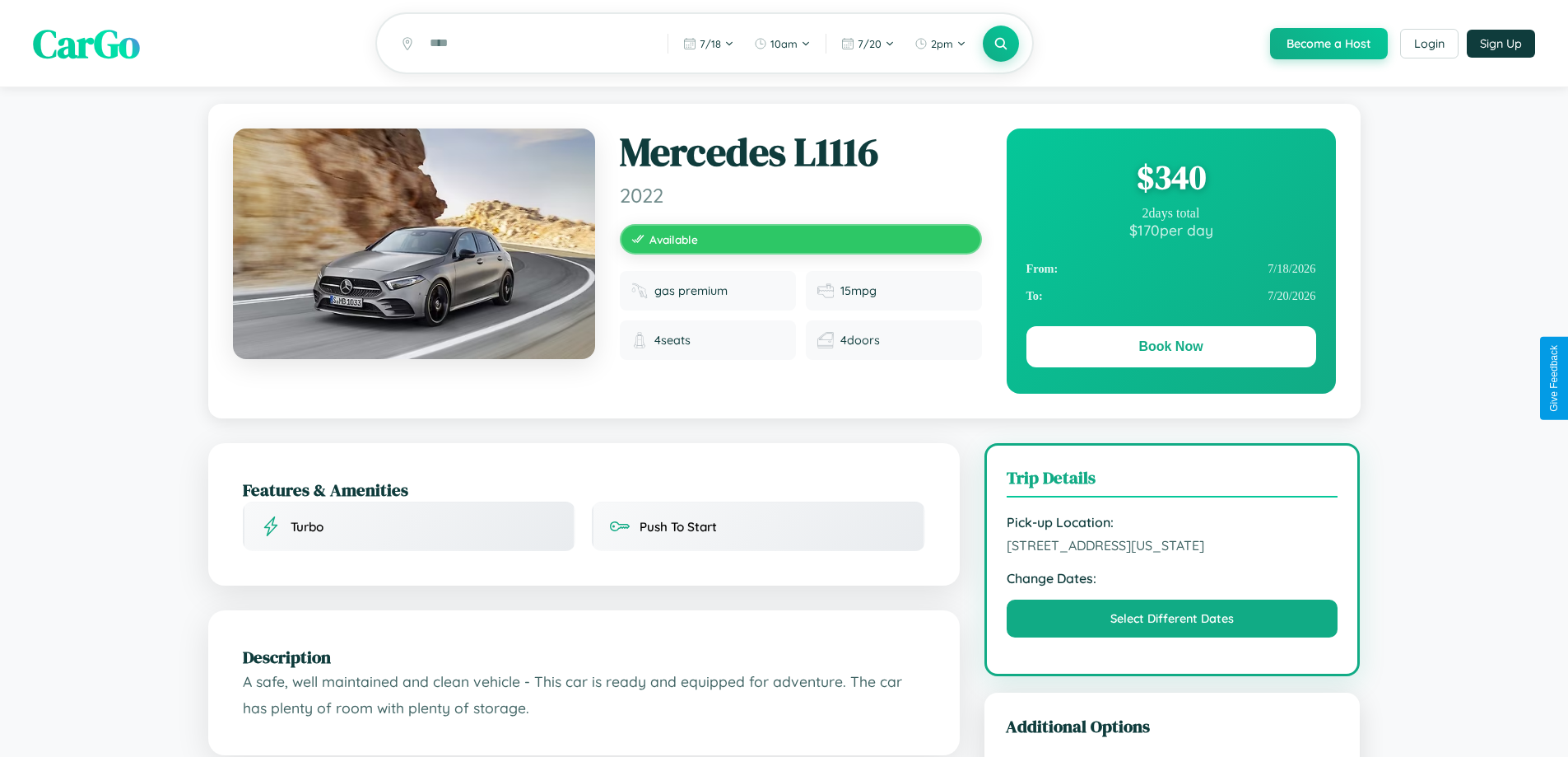
click at [1170, 180] on div "$ 340" at bounding box center [1171, 177] width 289 height 44
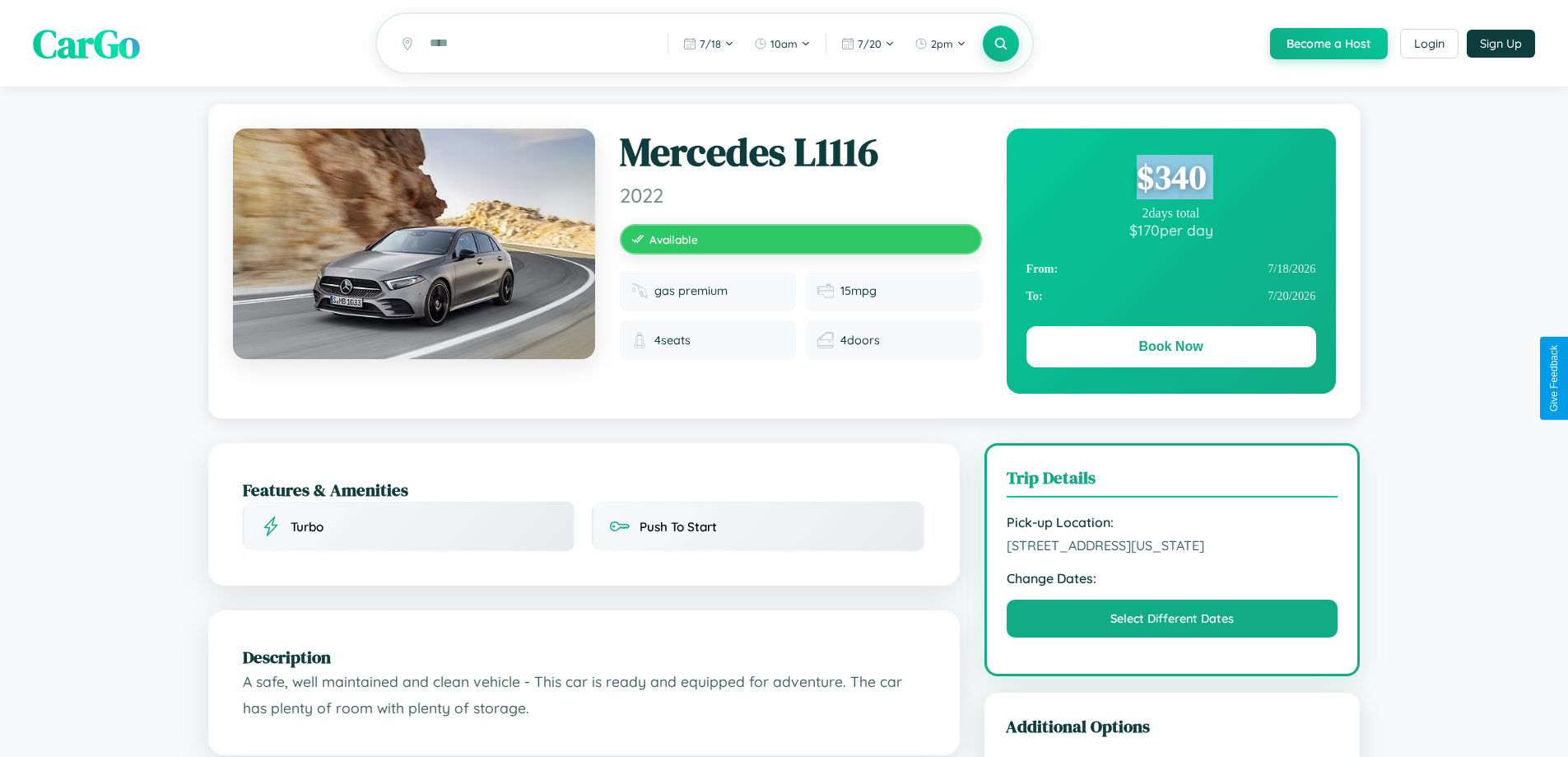
click at [1170, 180] on div "$ 340" at bounding box center [1171, 177] width 289 height 44
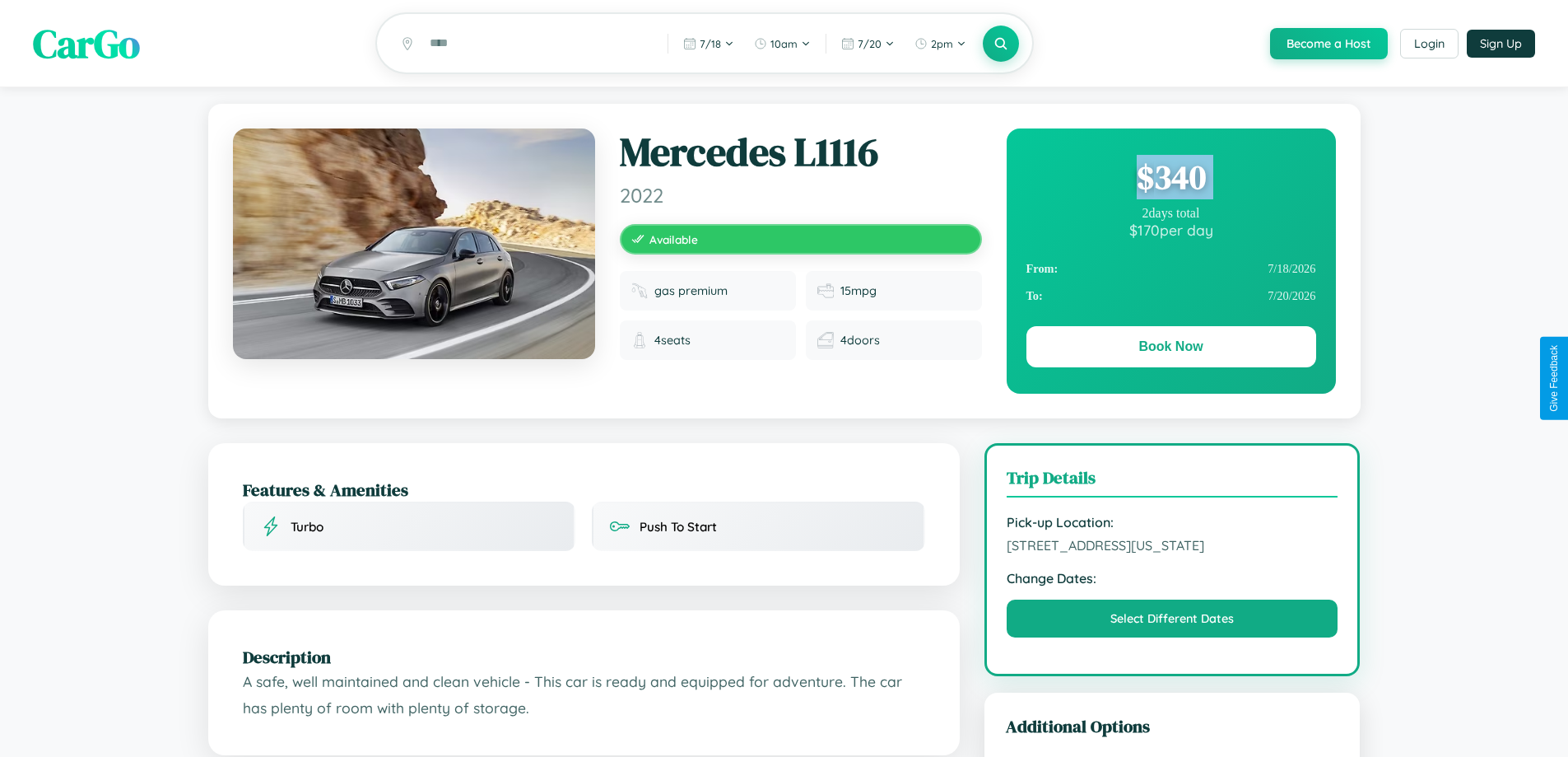
click at [1170, 180] on div "$ 340" at bounding box center [1171, 177] width 289 height 44
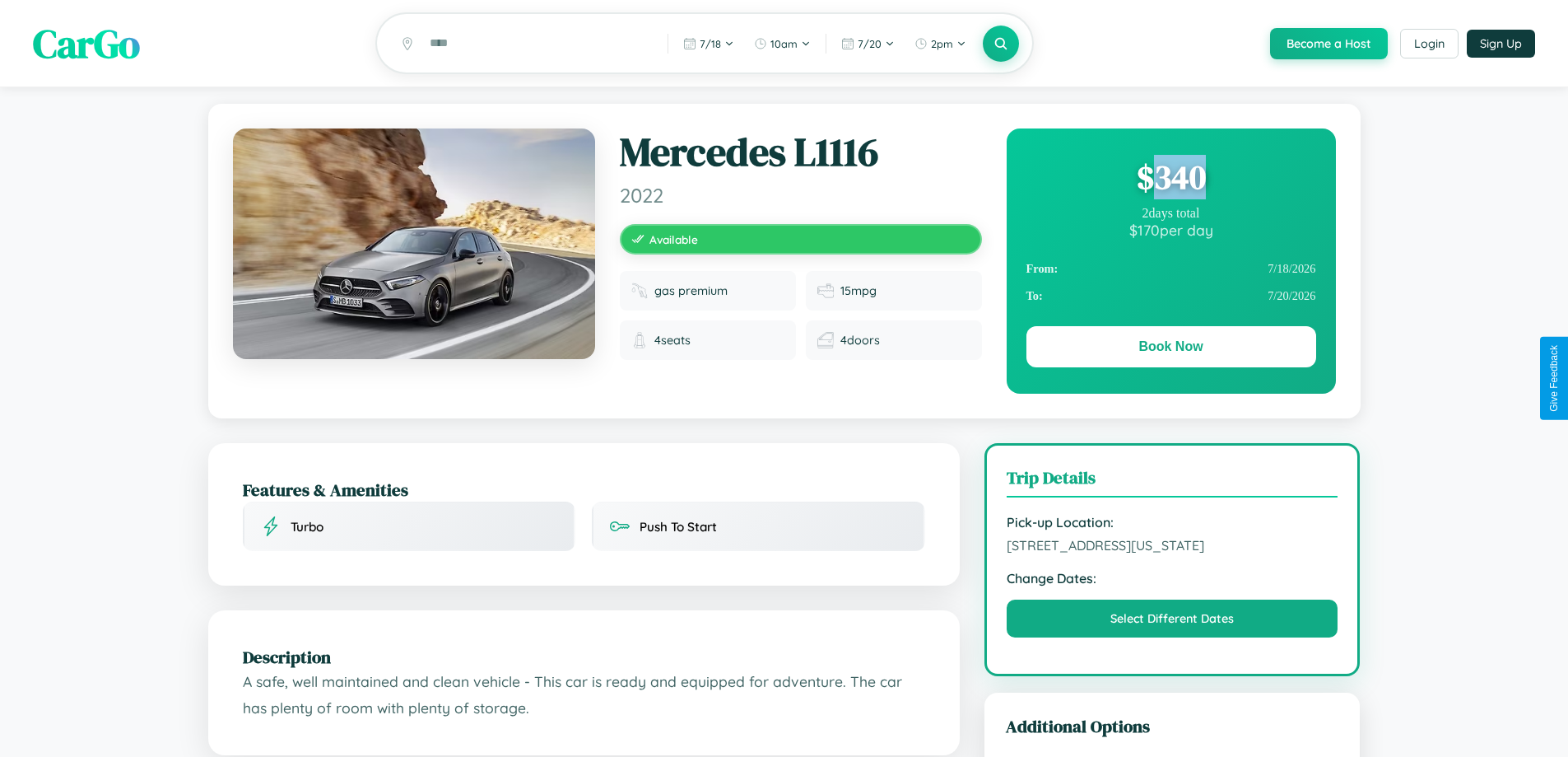
click at [1170, 180] on div "$ 340" at bounding box center [1171, 177] width 289 height 44
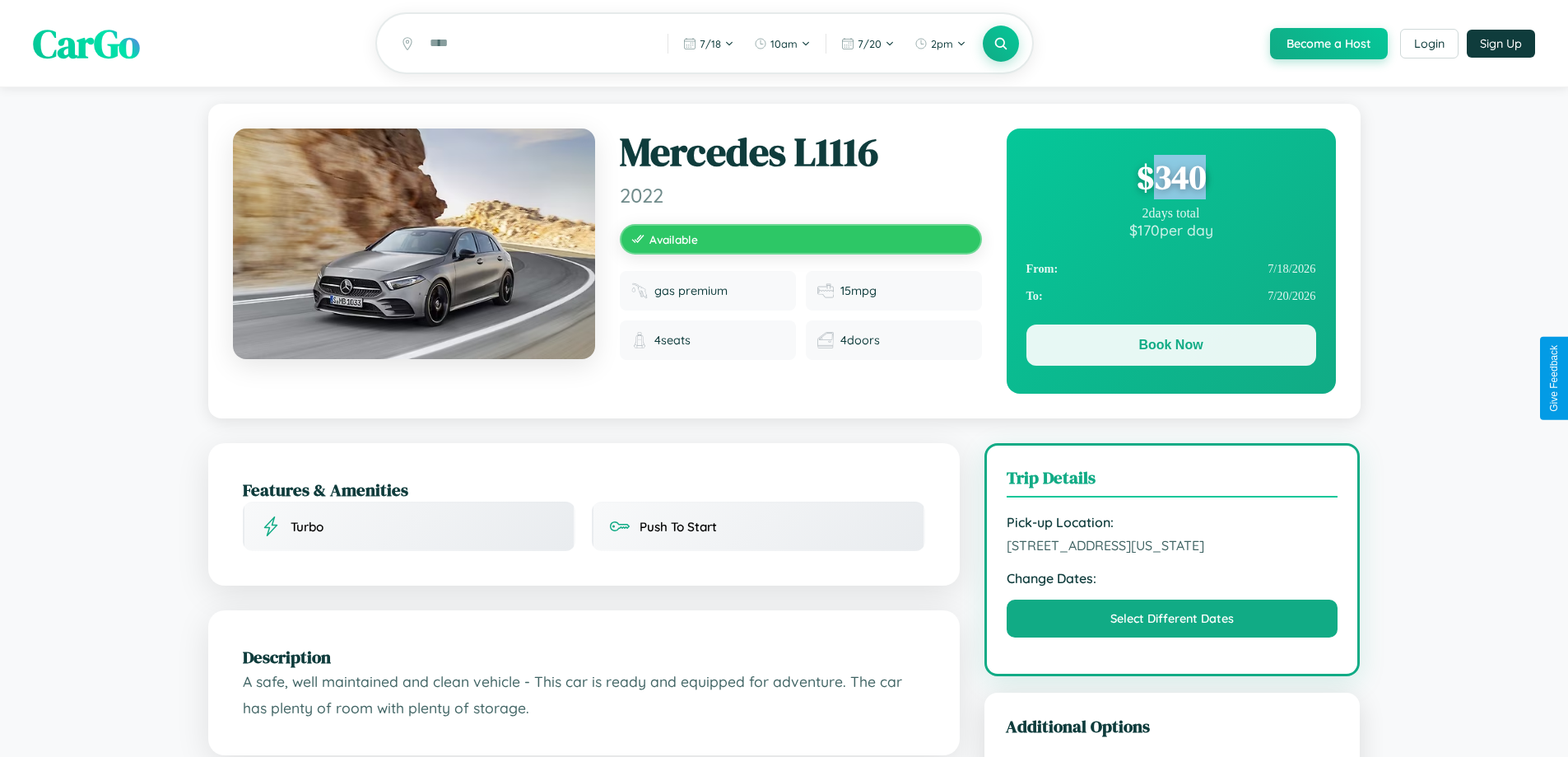
click at [1170, 347] on button "Book Now" at bounding box center [1171, 344] width 289 height 41
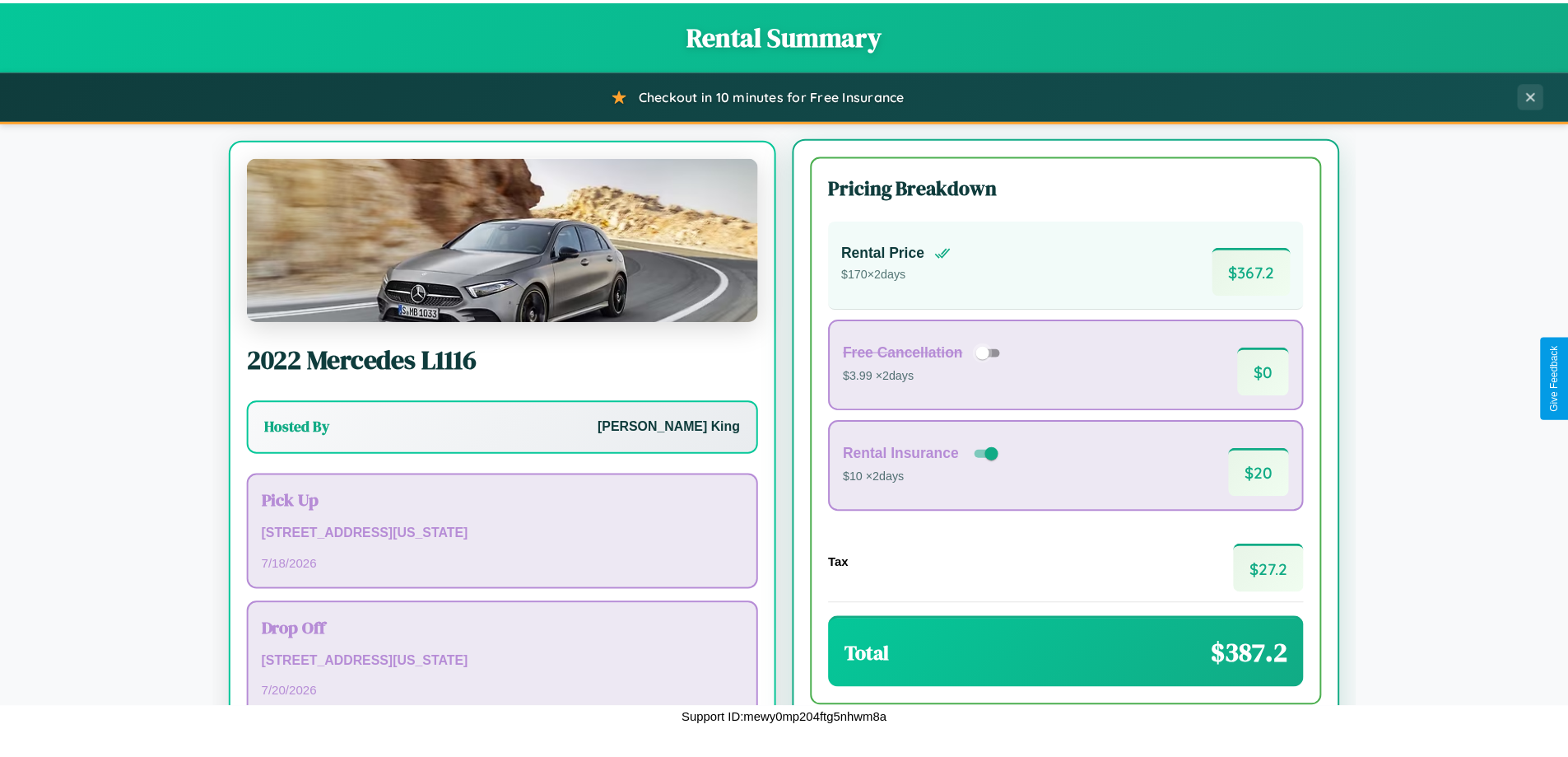
scroll to position [76, 0]
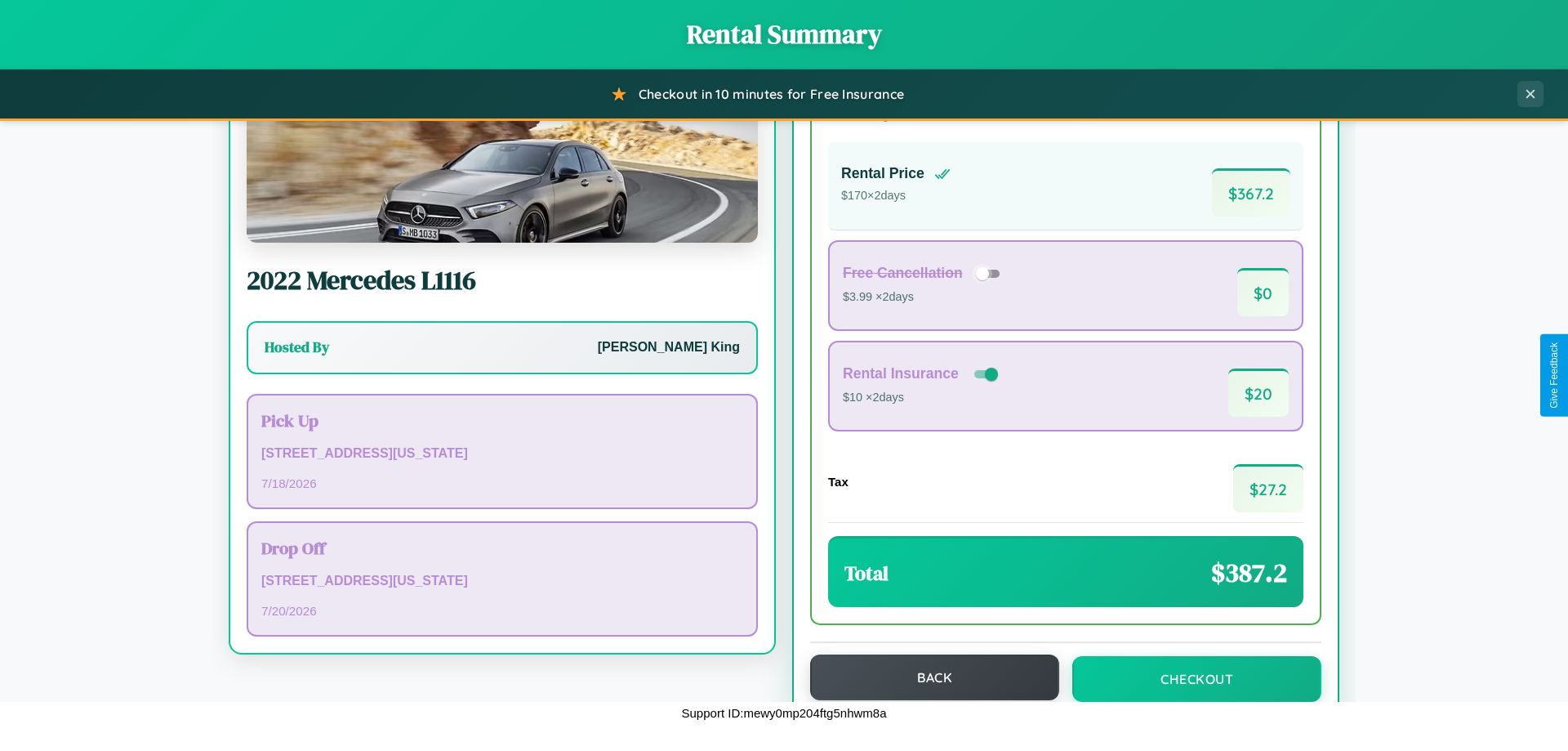
click at [927, 678] on button "Back" at bounding box center [936, 677] width 249 height 46
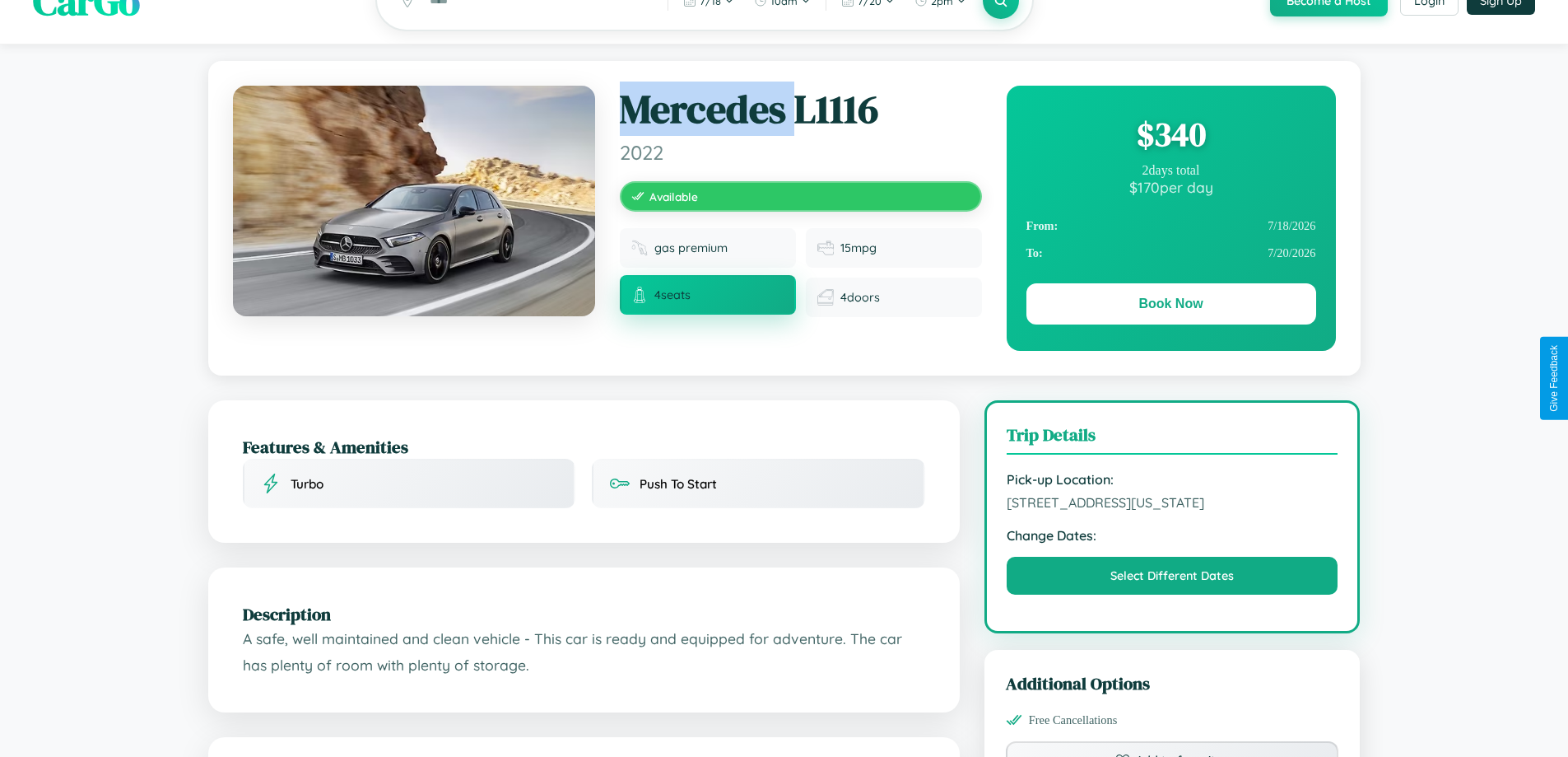
scroll to position [178, 0]
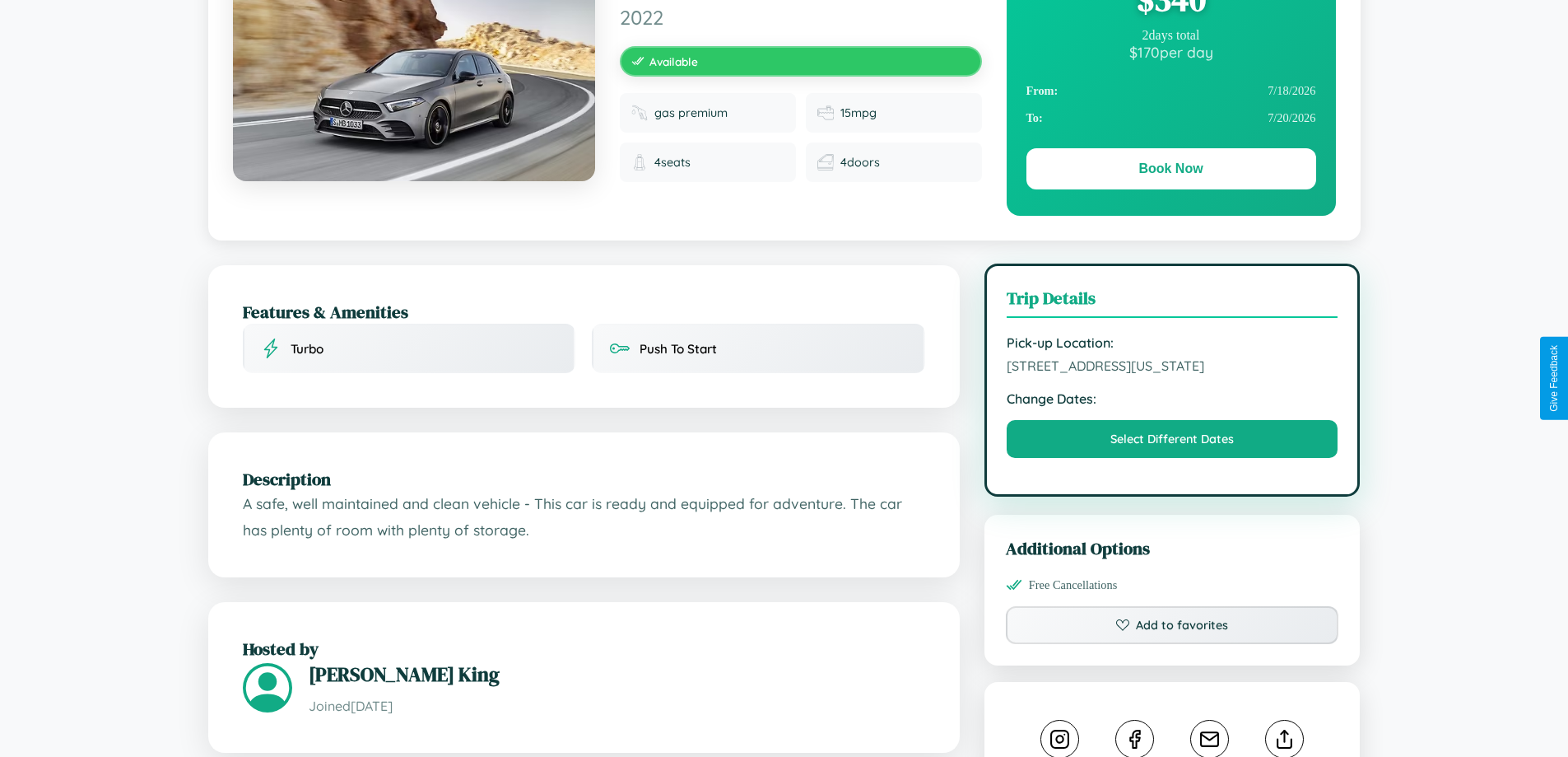
click at [1172, 374] on span "8633 Center Street Chicago Illinois 21063 United States" at bounding box center [1172, 366] width 332 height 17
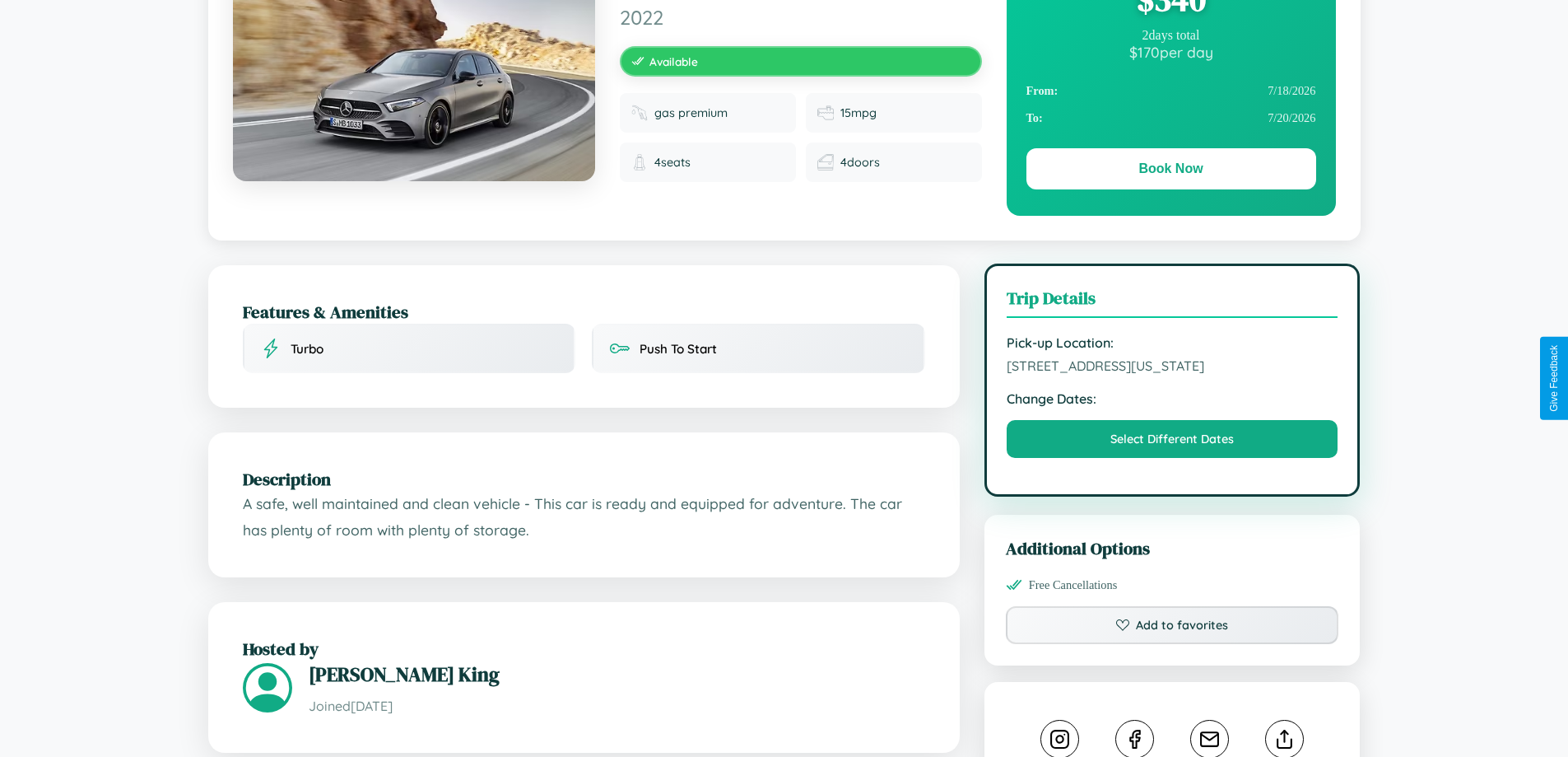
click at [1172, 374] on span "8633 Center Street Chicago Illinois 21063 United States" at bounding box center [1172, 366] width 332 height 17
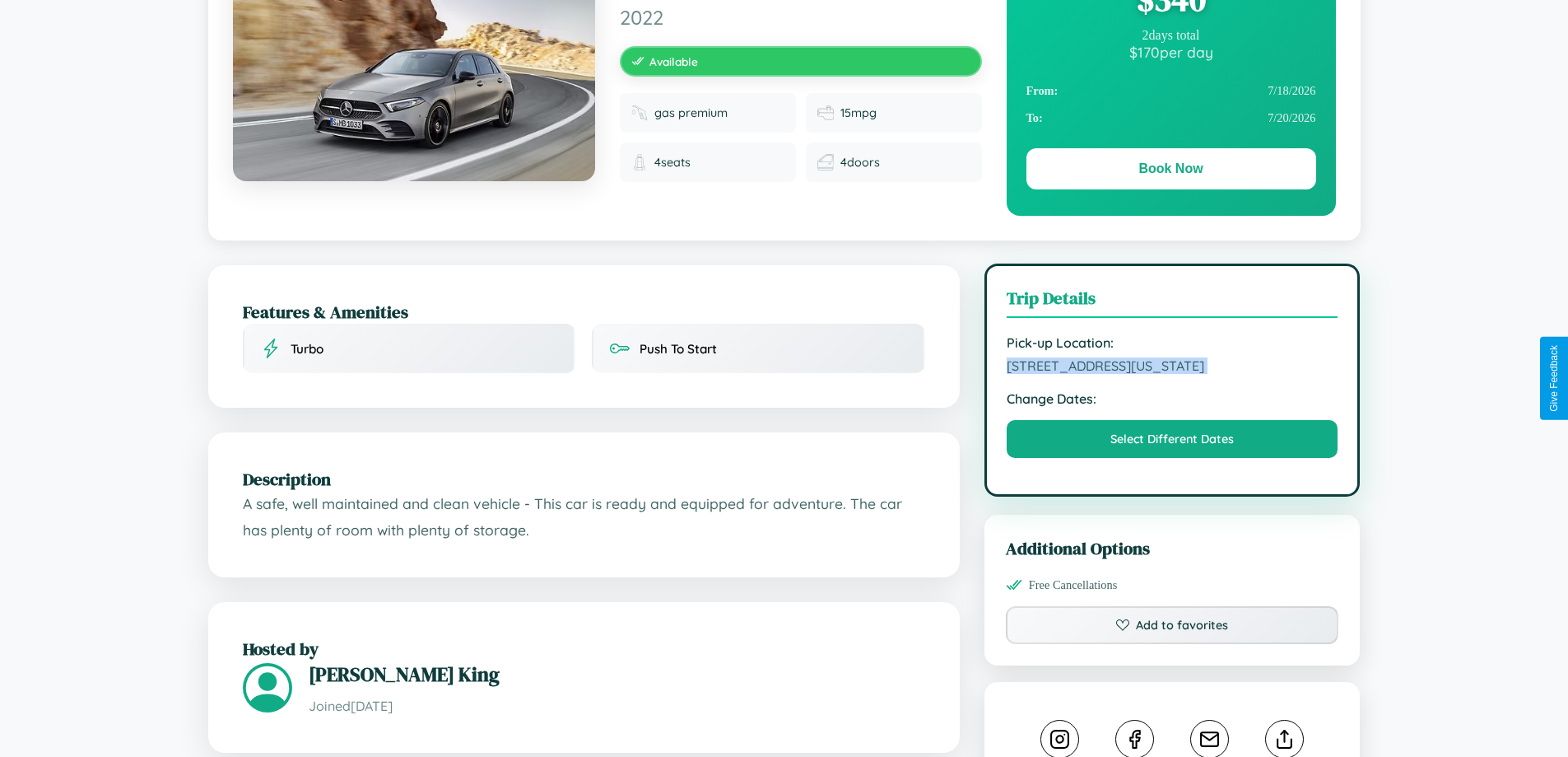
click at [1172, 374] on span "8633 Center Street Chicago Illinois 21063 United States" at bounding box center [1172, 366] width 332 height 17
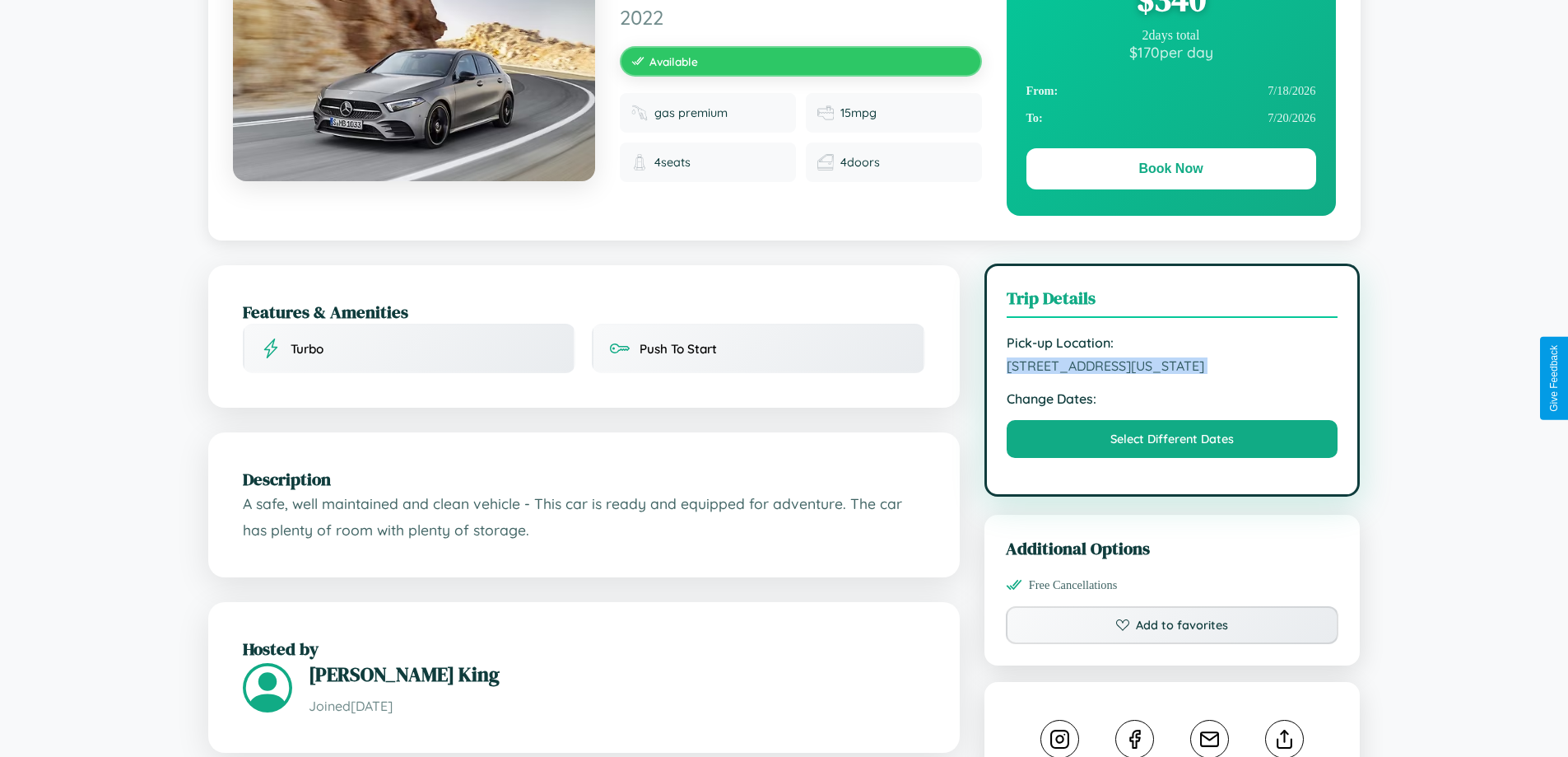
click at [1172, 374] on span "8633 Center Street Chicago Illinois 21063 United States" at bounding box center [1172, 366] width 332 height 17
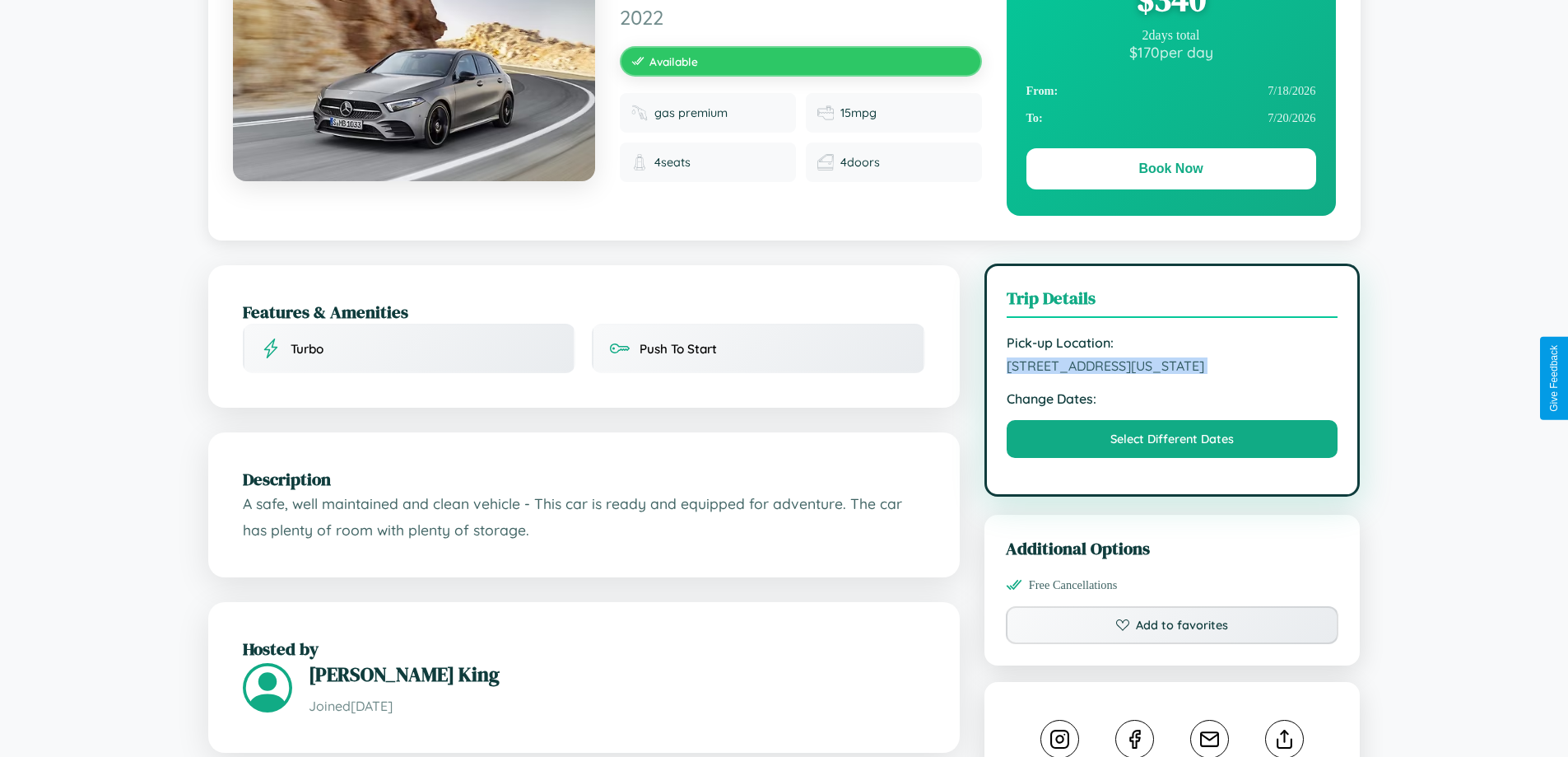
click at [1172, 374] on span "8633 Center Street Chicago Illinois 21063 United States" at bounding box center [1172, 366] width 332 height 17
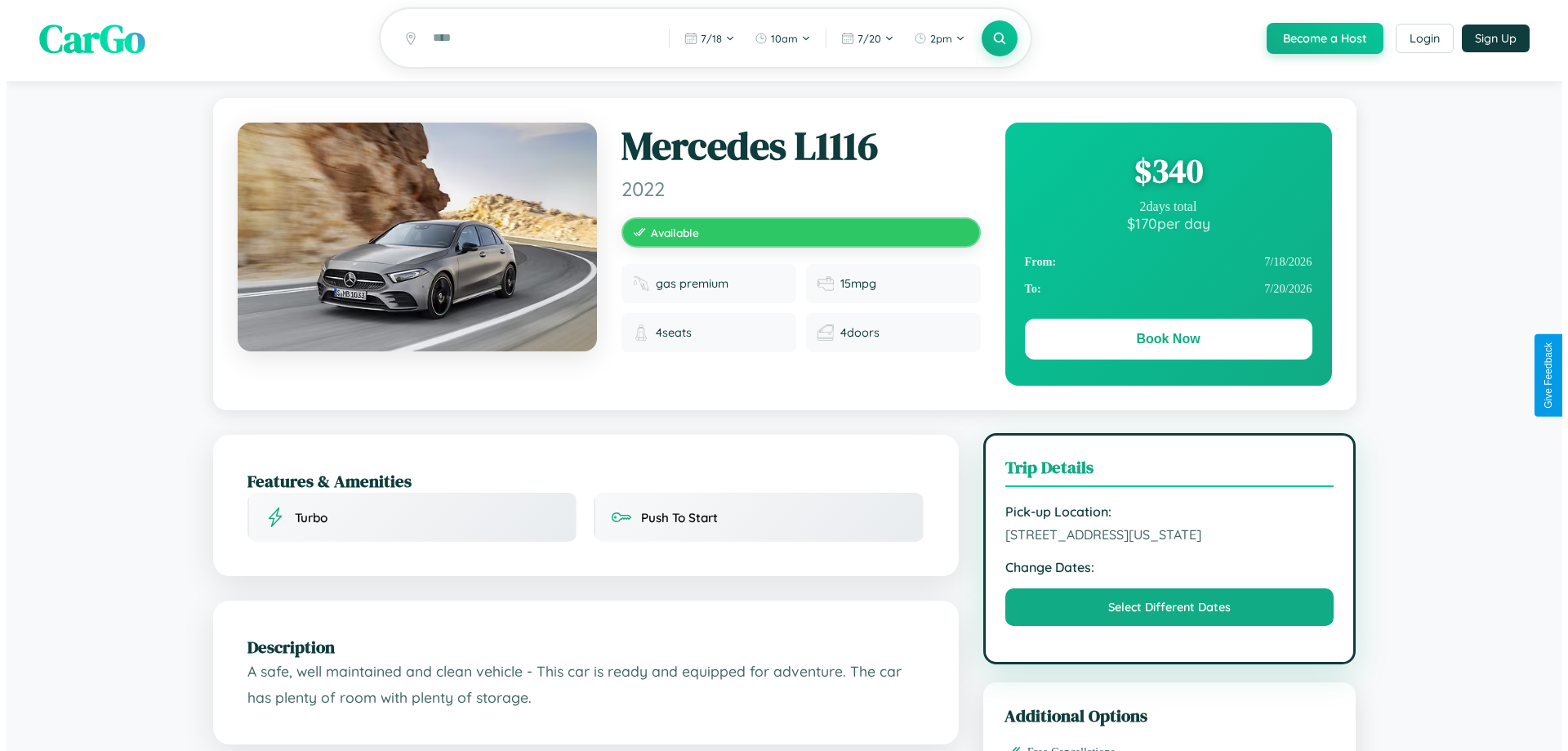
scroll to position [0, 0]
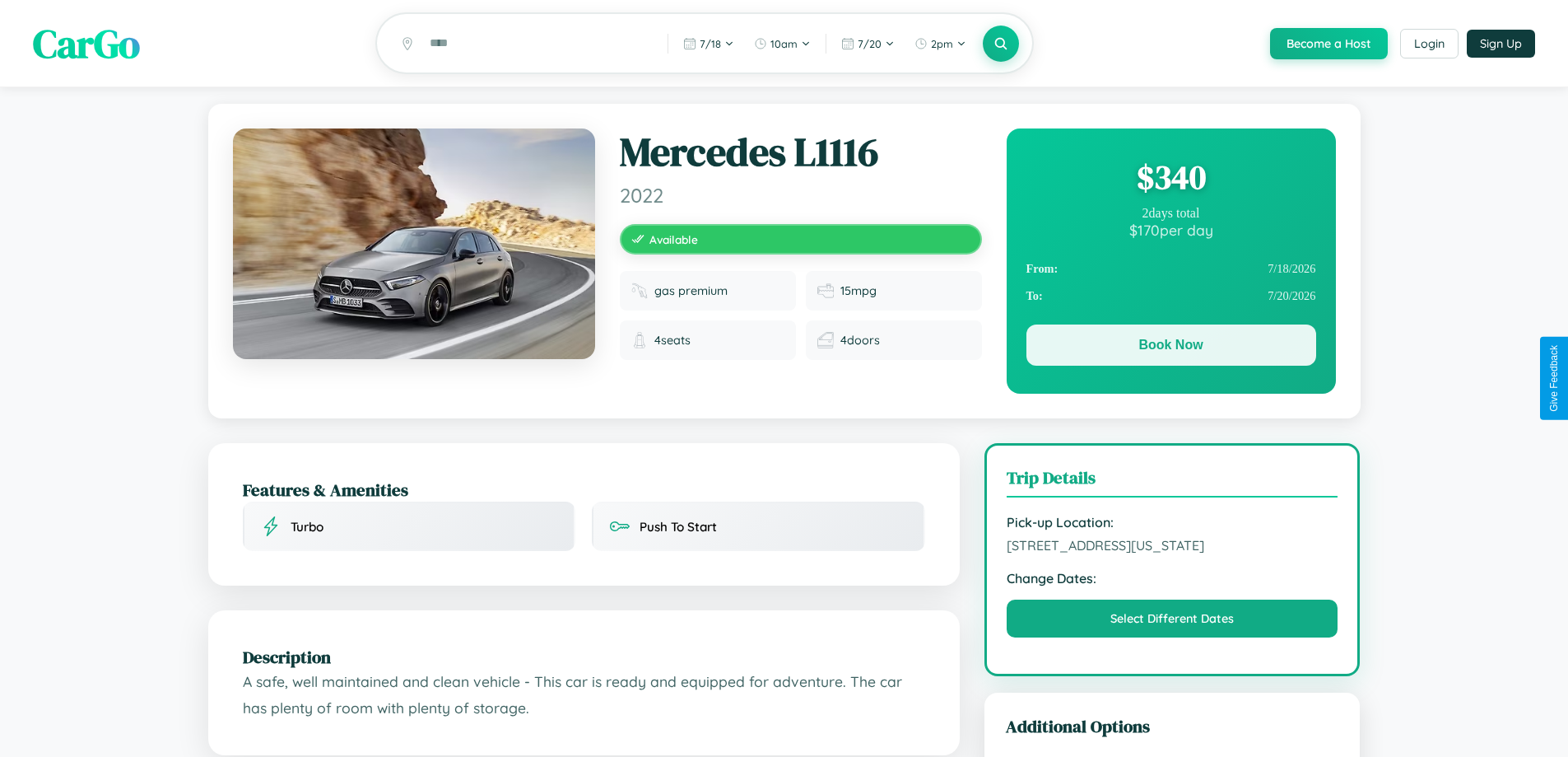
click at [1170, 347] on button "Book Now" at bounding box center [1171, 344] width 289 height 41
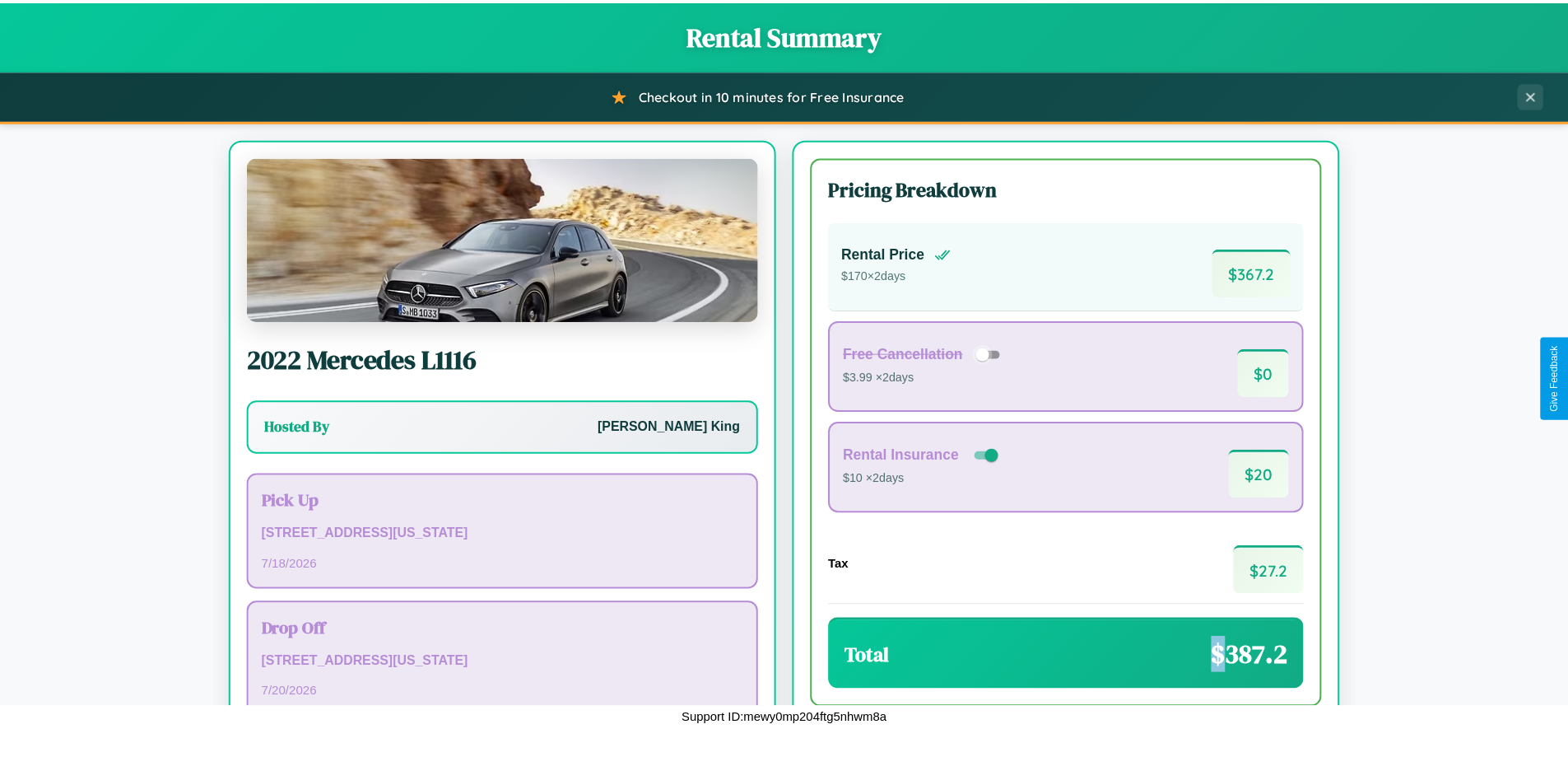
scroll to position [112, 0]
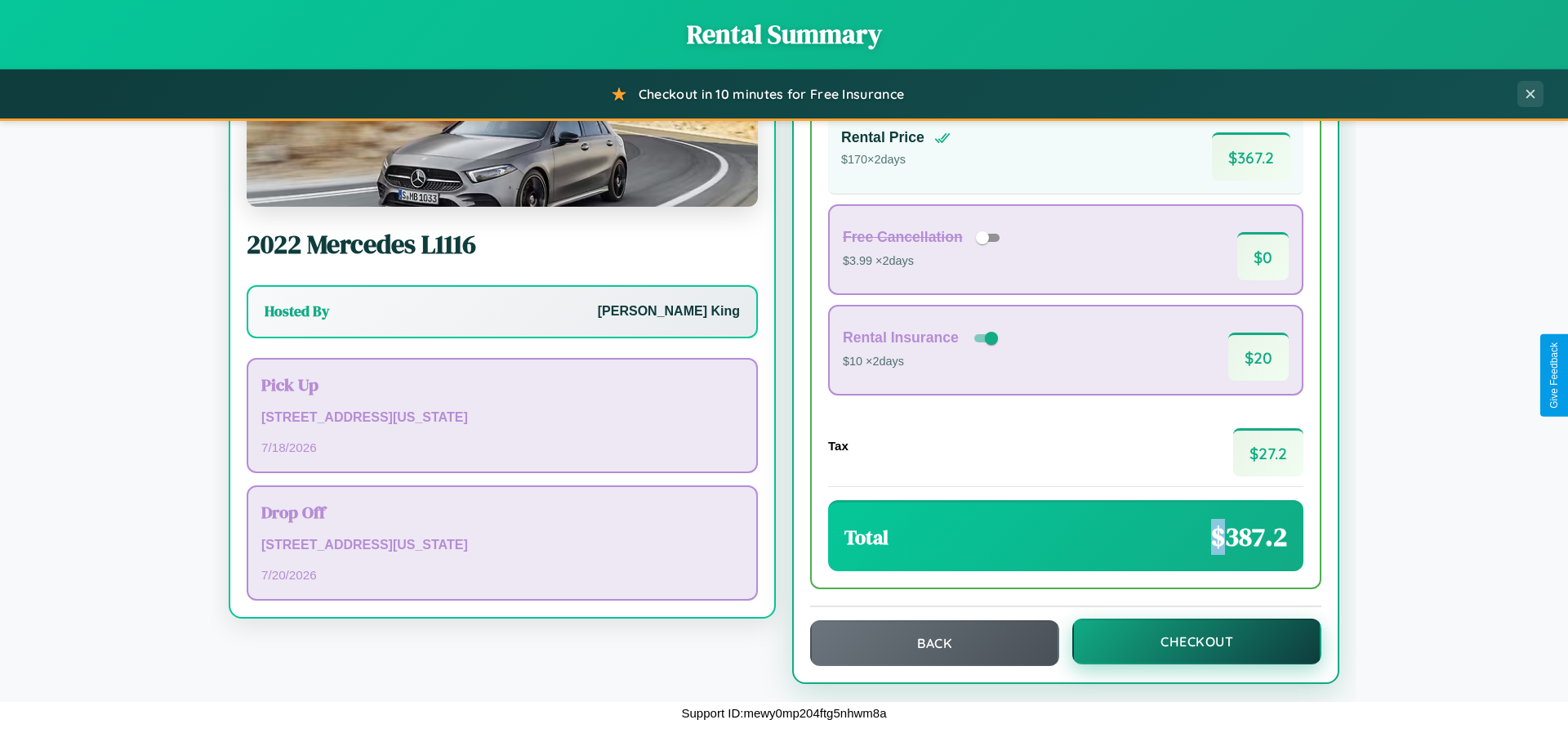
click at [1186, 641] on button "Checkout" at bounding box center [1197, 641] width 249 height 46
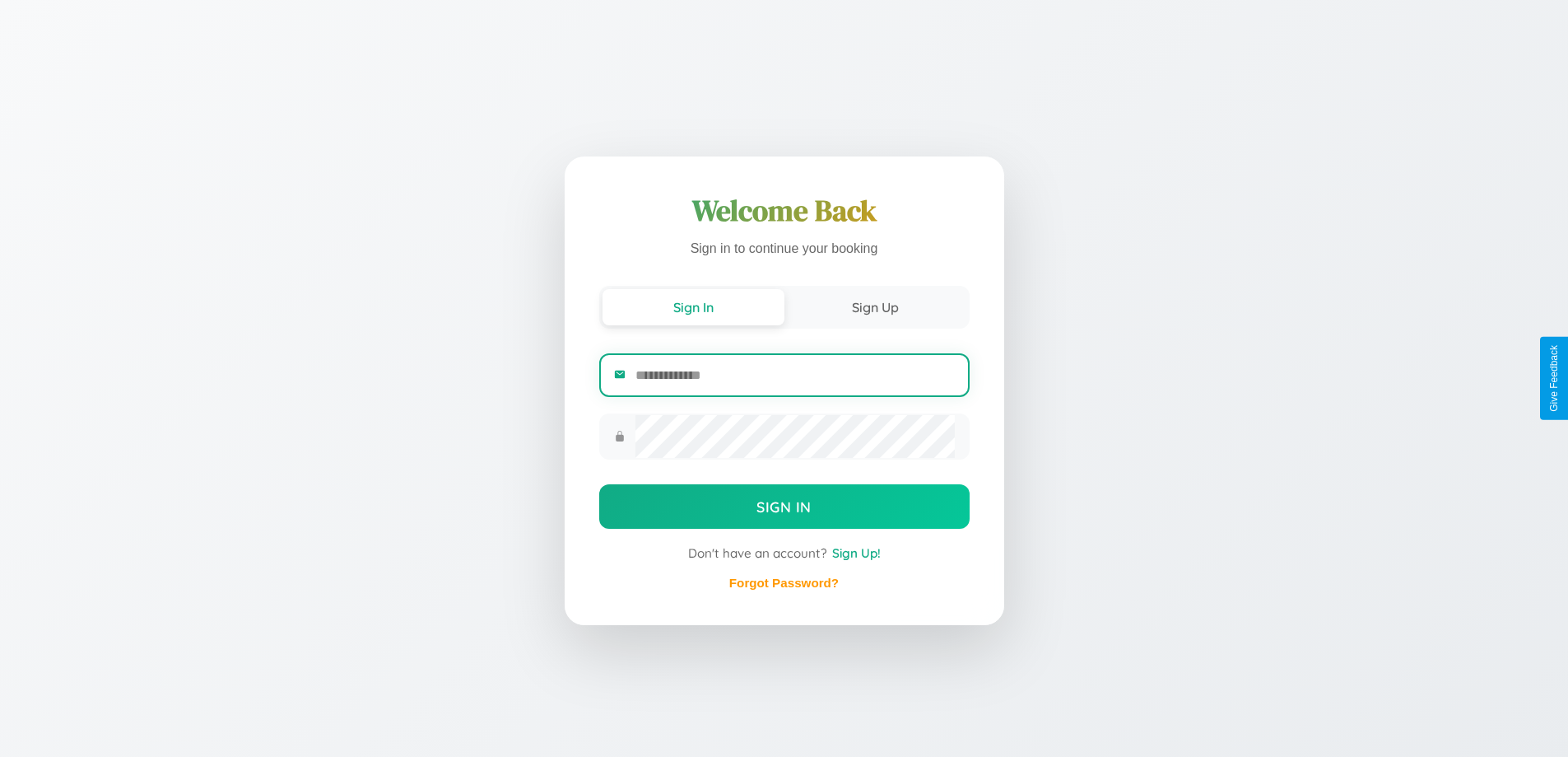
click at [794, 375] on input "email" at bounding box center [795, 375] width 319 height 41
type input "**********"
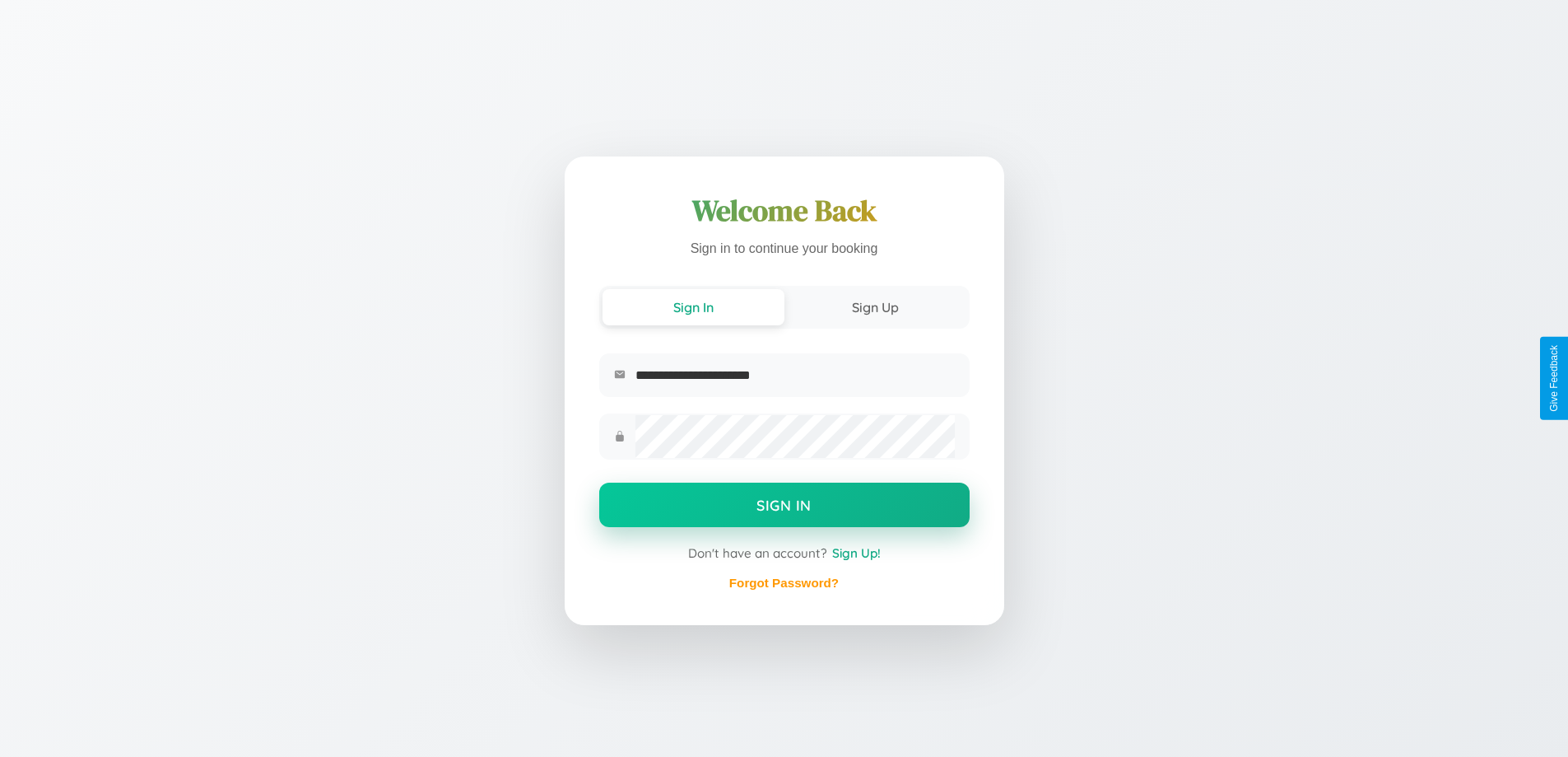
click at [783, 506] on button "Sign In" at bounding box center [784, 505] width 370 height 44
